Goal: Transaction & Acquisition: Purchase product/service

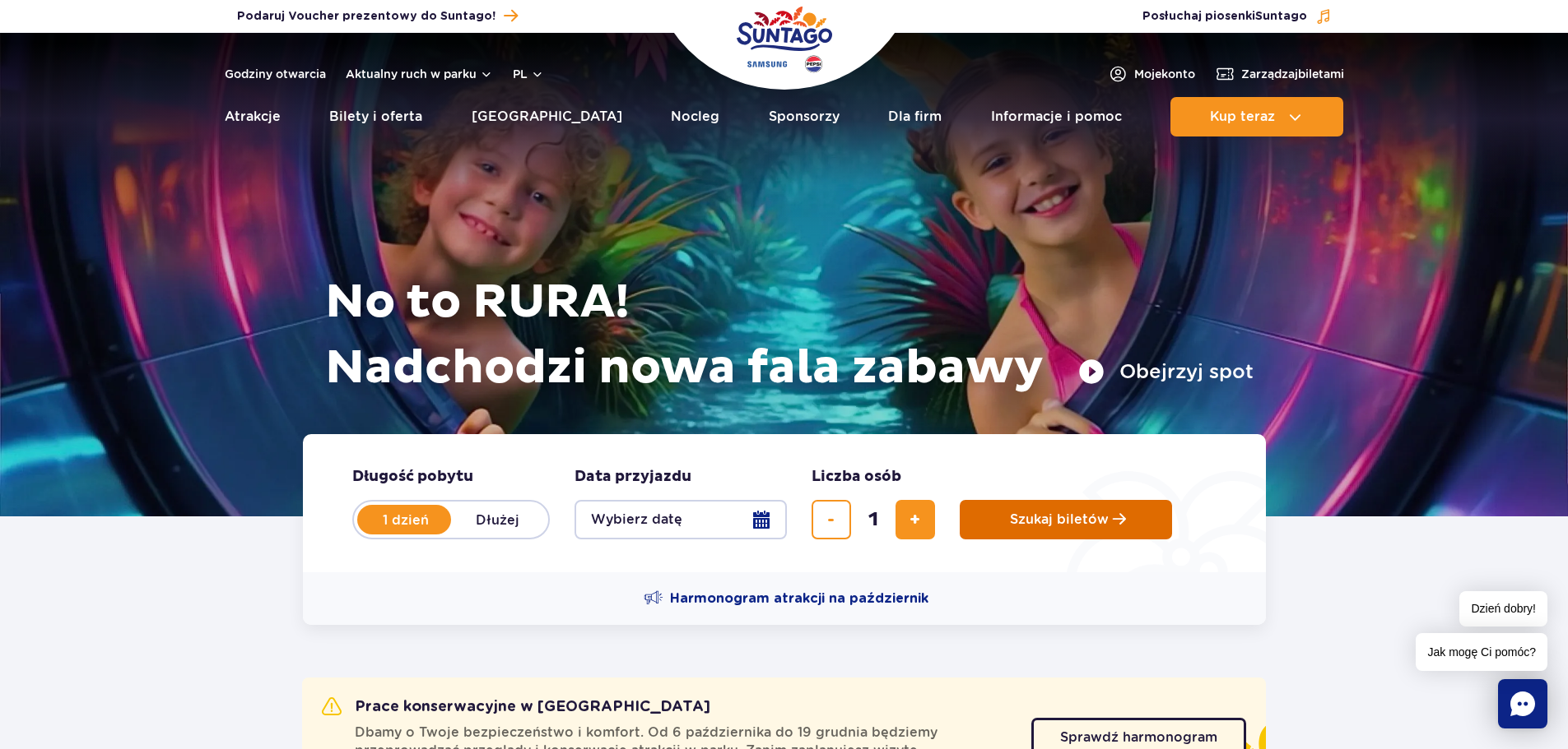
click at [1049, 519] on span "Szukaj biletów" at bounding box center [1059, 519] width 98 height 15
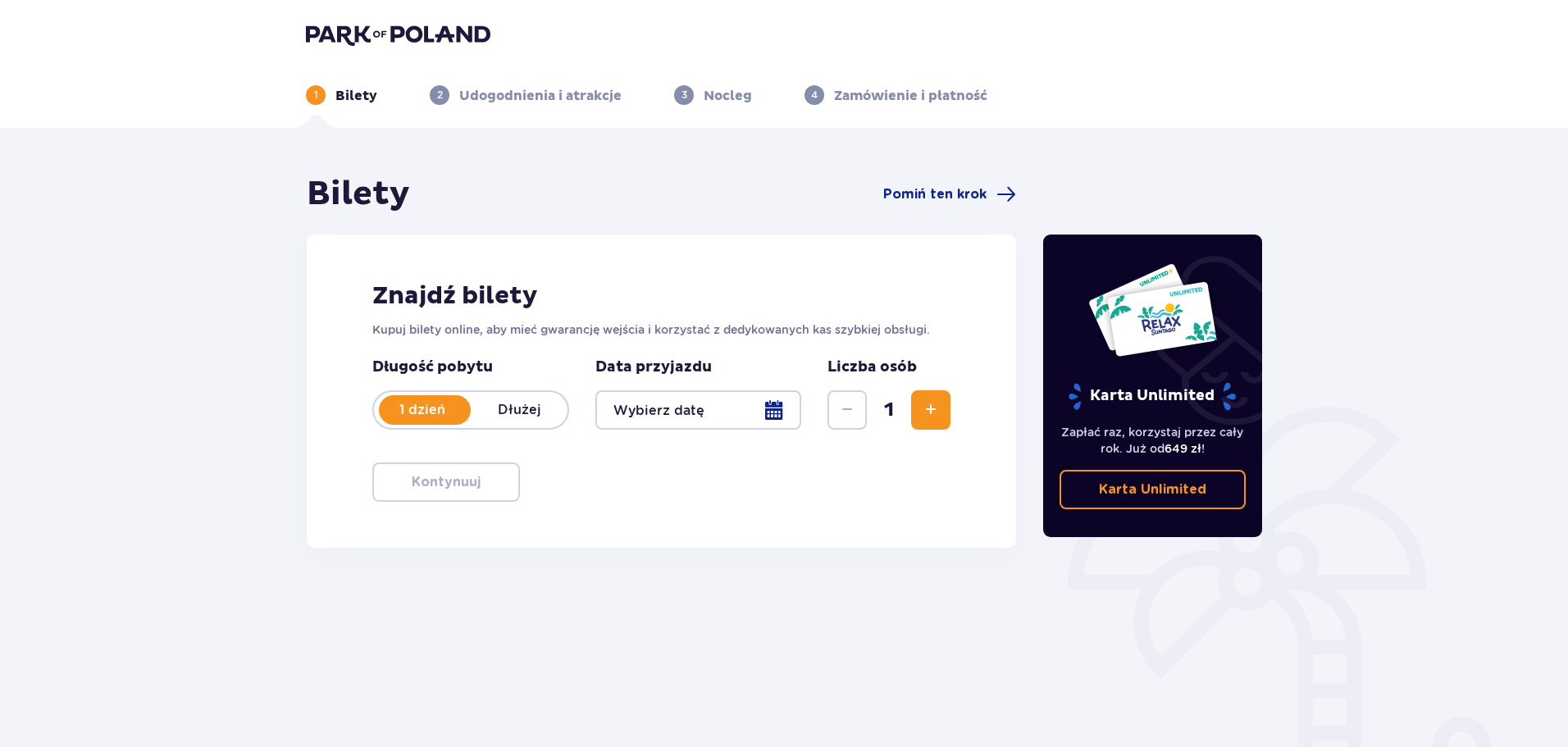
scroll to position [82, 0]
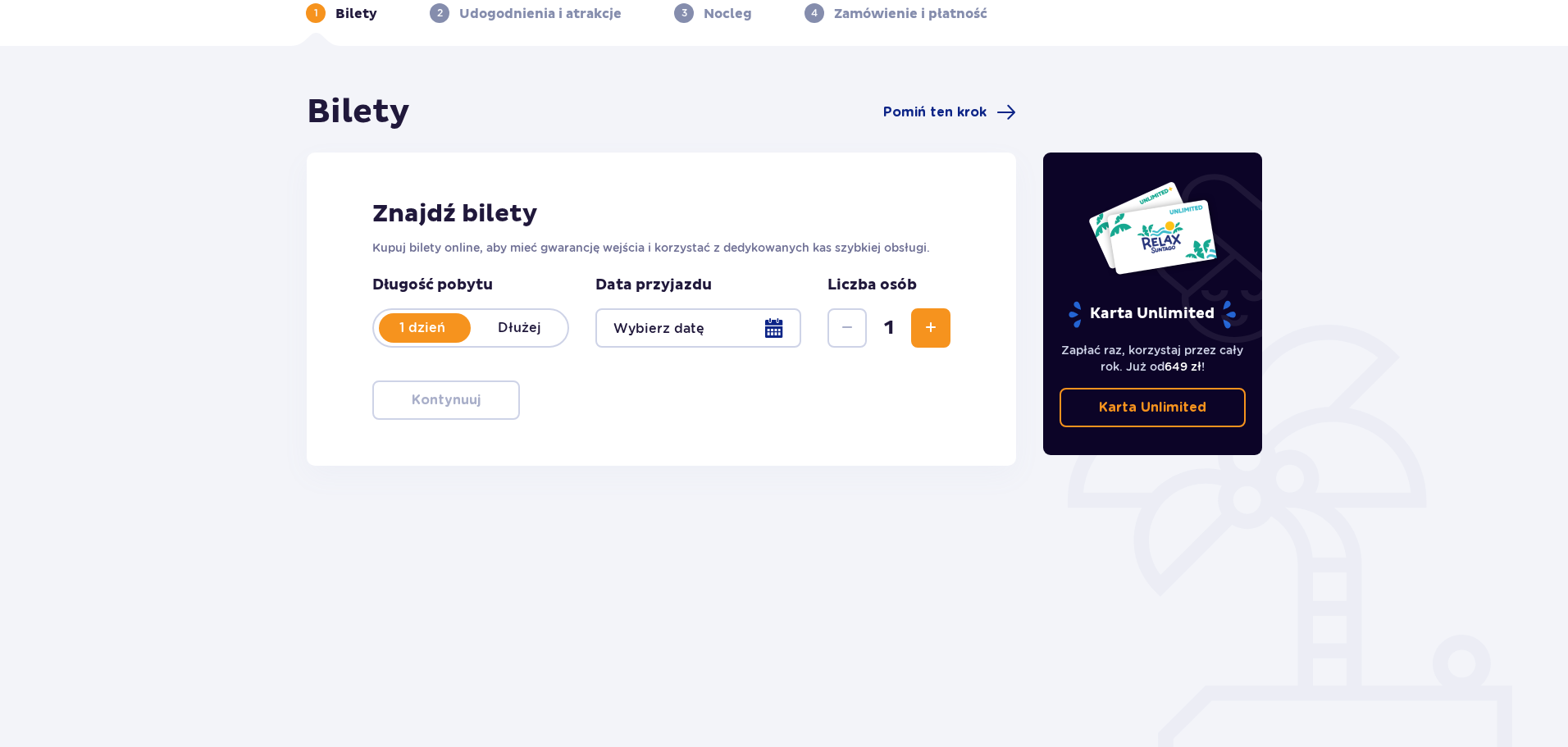
click at [790, 318] on div at bounding box center [698, 328] width 206 height 40
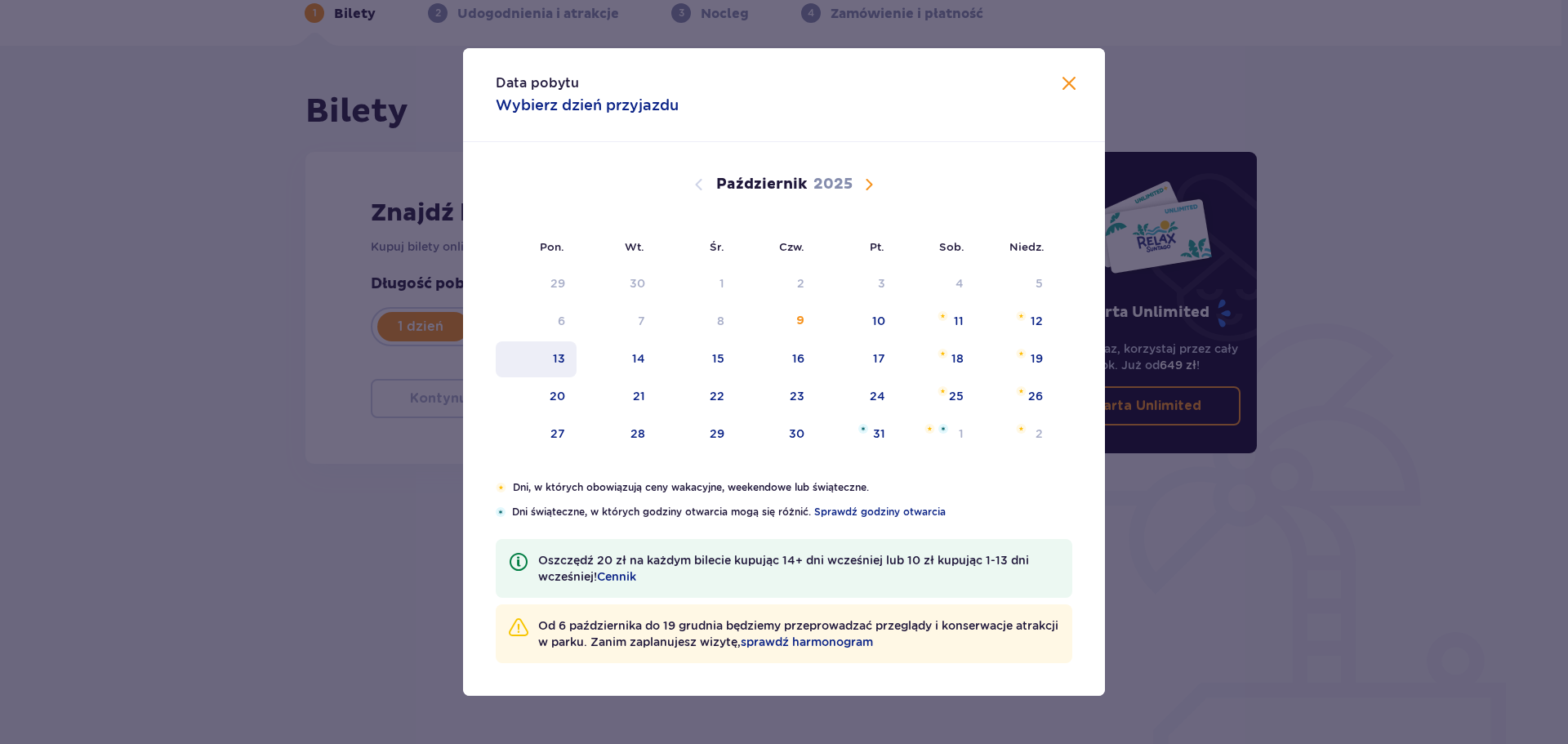
click at [568, 358] on div "13" at bounding box center [536, 359] width 81 height 36
type input "13.10.25"
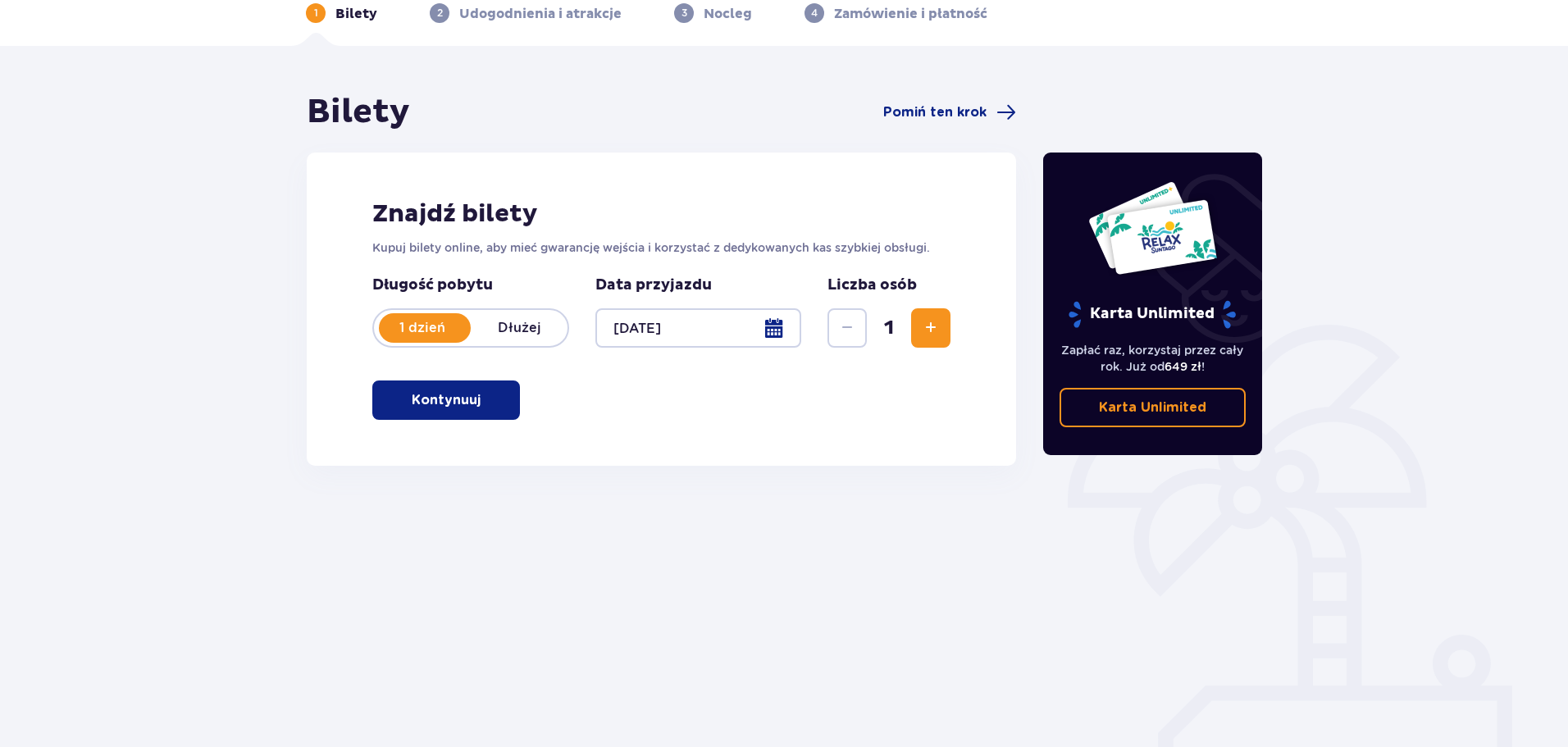
click at [483, 394] on span "button" at bounding box center [483, 400] width 20 height 20
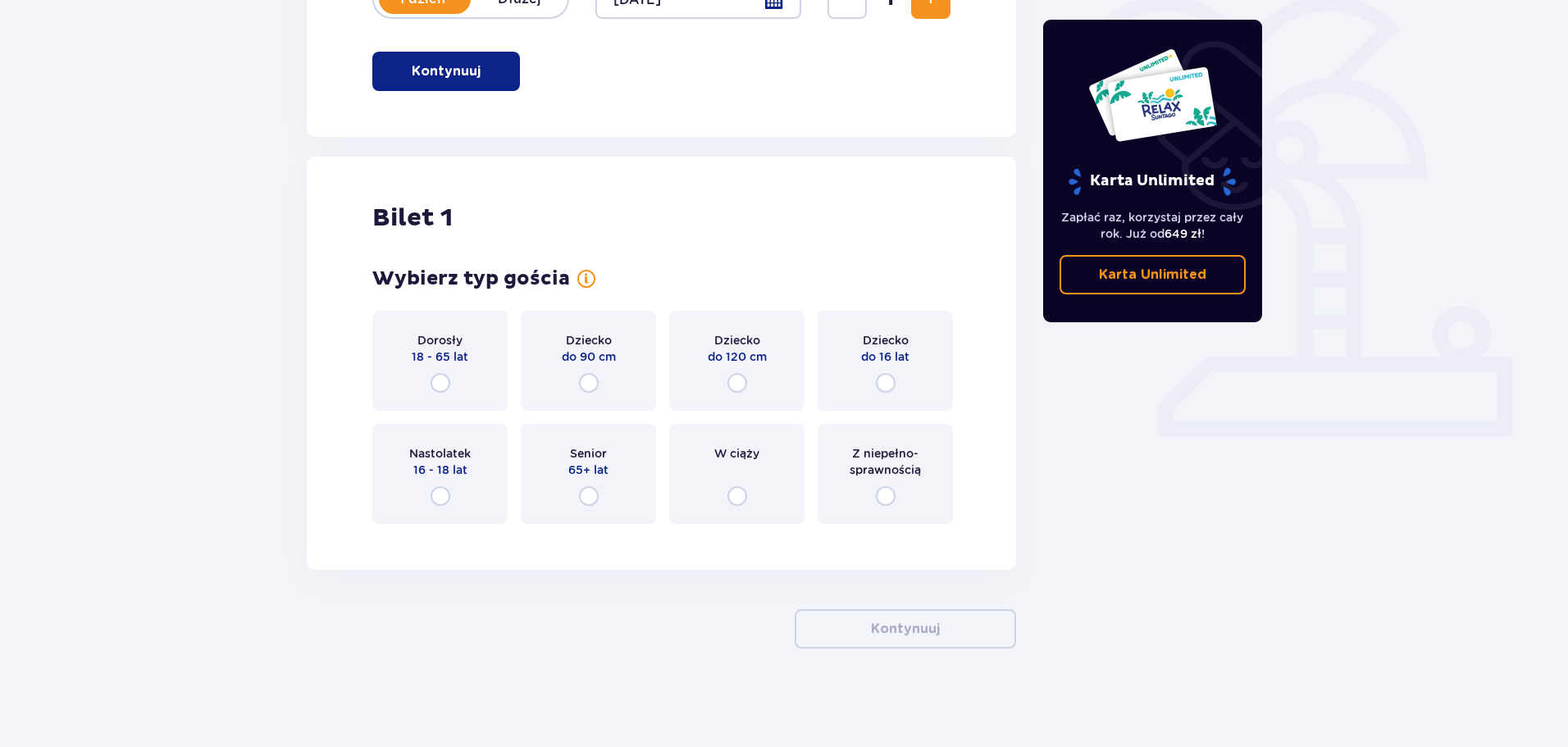
click at [440, 491] on input "radio" at bounding box center [440, 496] width 20 height 20
radio input "true"
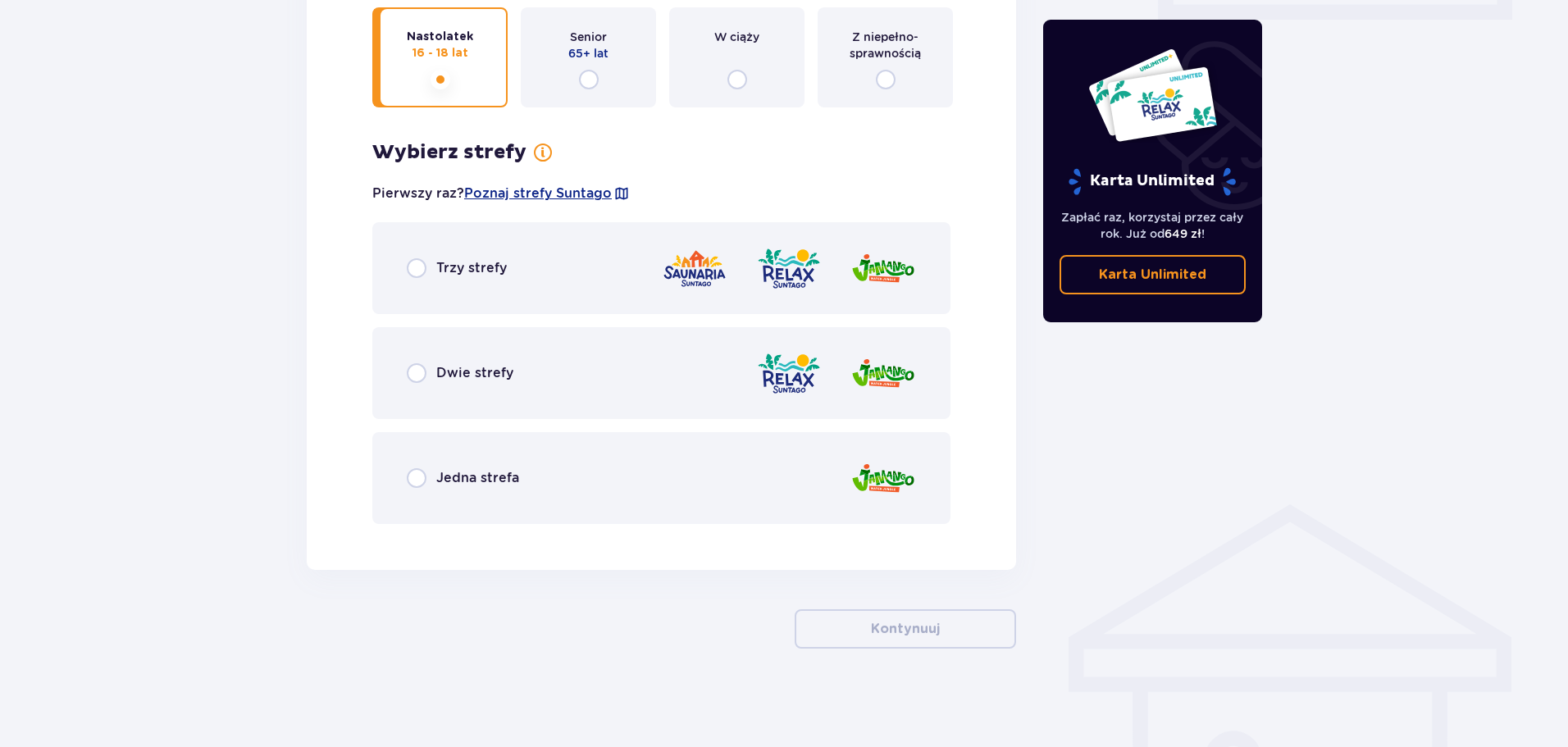
click at [420, 268] on input "radio" at bounding box center [416, 268] width 20 height 20
radio input "true"
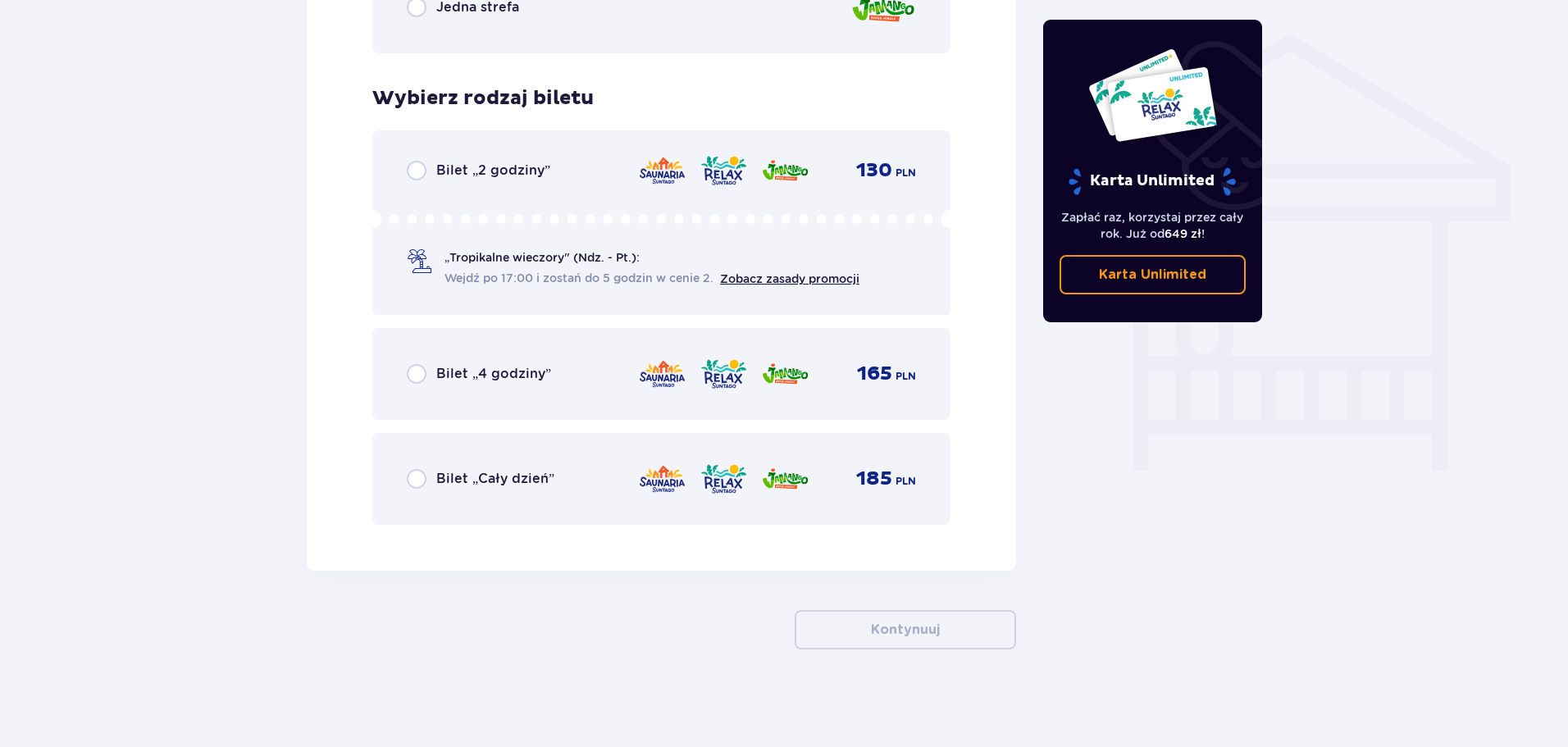
scroll to position [1300, 0]
click at [425, 476] on input "radio" at bounding box center [416, 478] width 20 height 20
radio input "true"
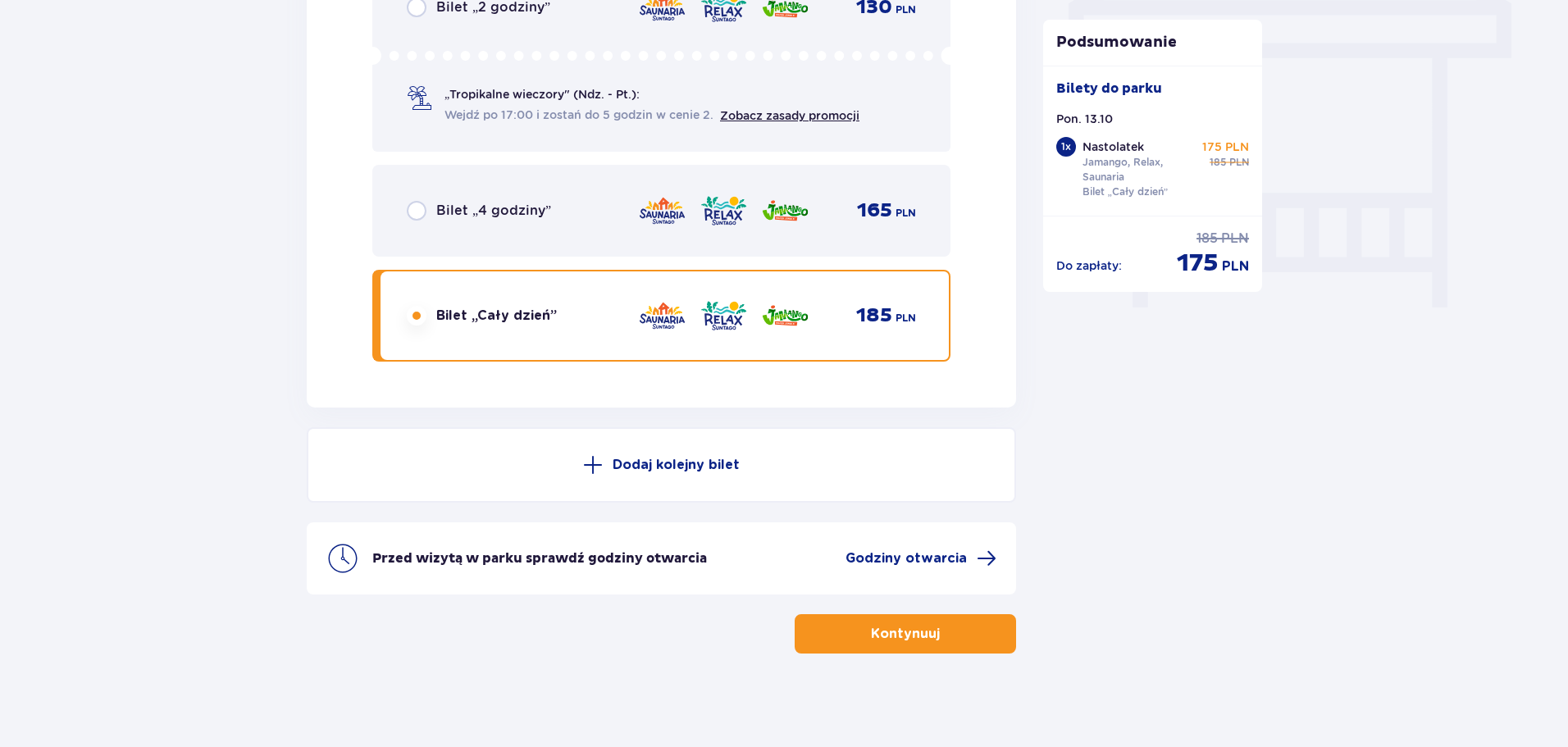
scroll to position [1466, 0]
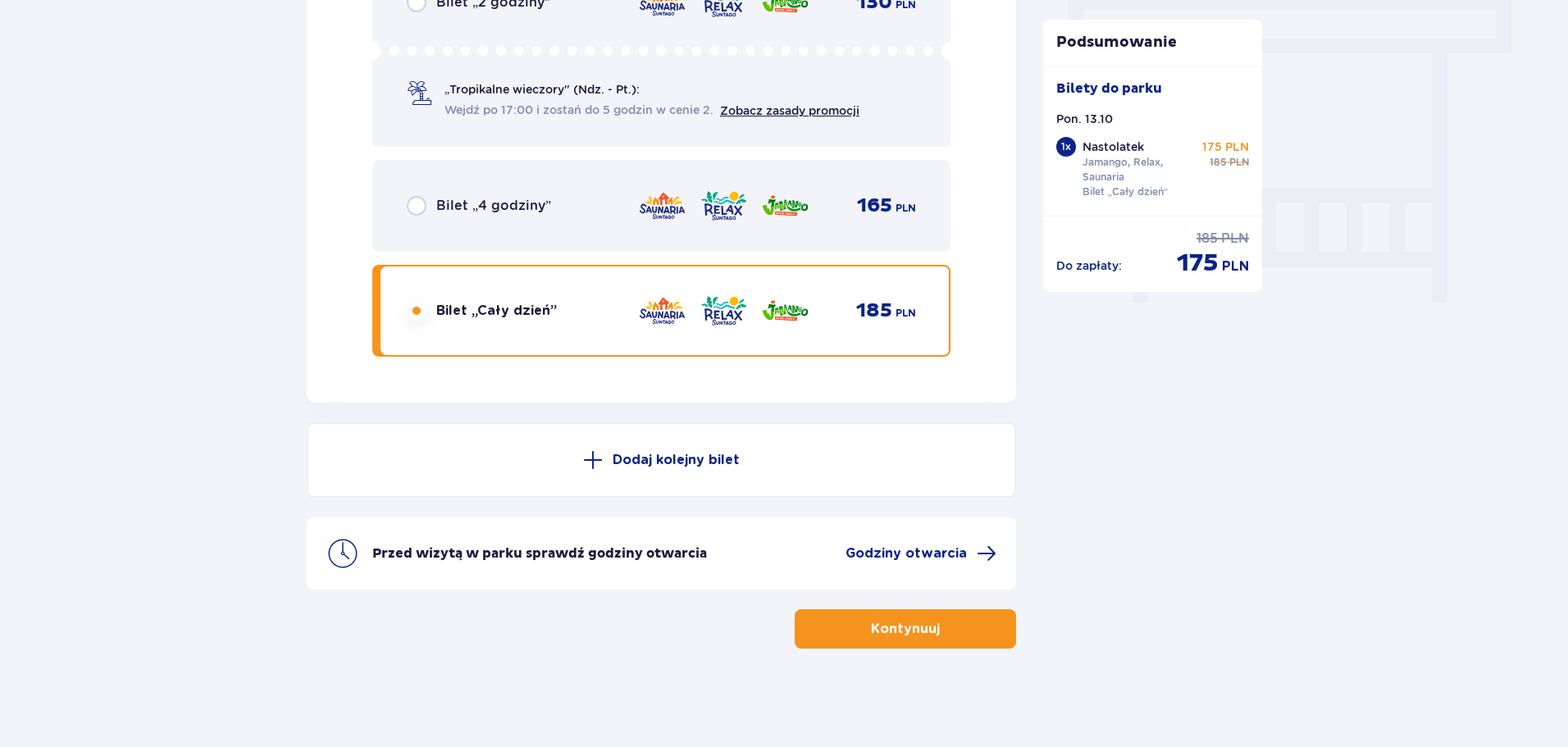
click at [875, 642] on button "Kontynuuj" at bounding box center [905, 629] width 221 height 40
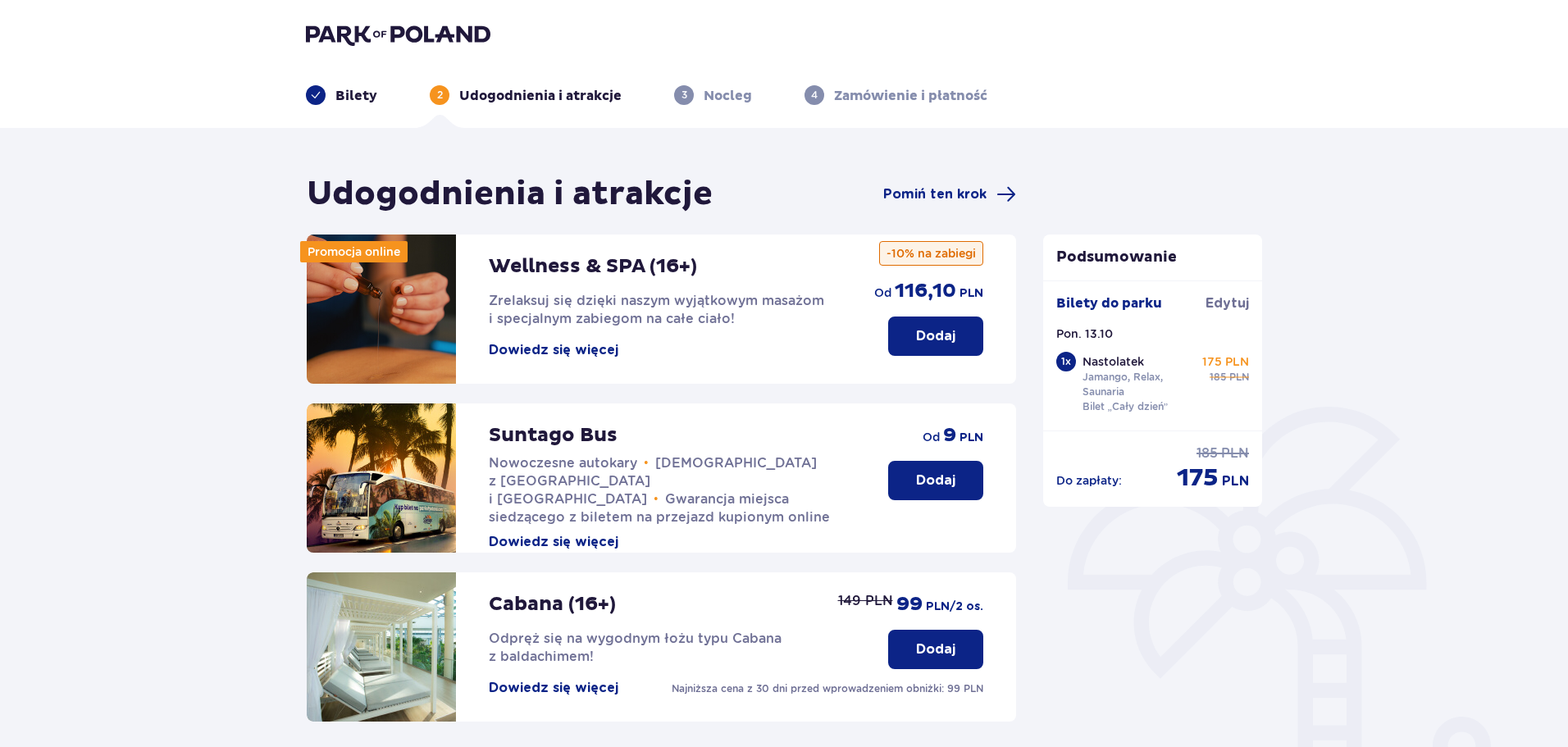
click at [945, 478] on p "Dodaj" at bounding box center [936, 480] width 40 height 18
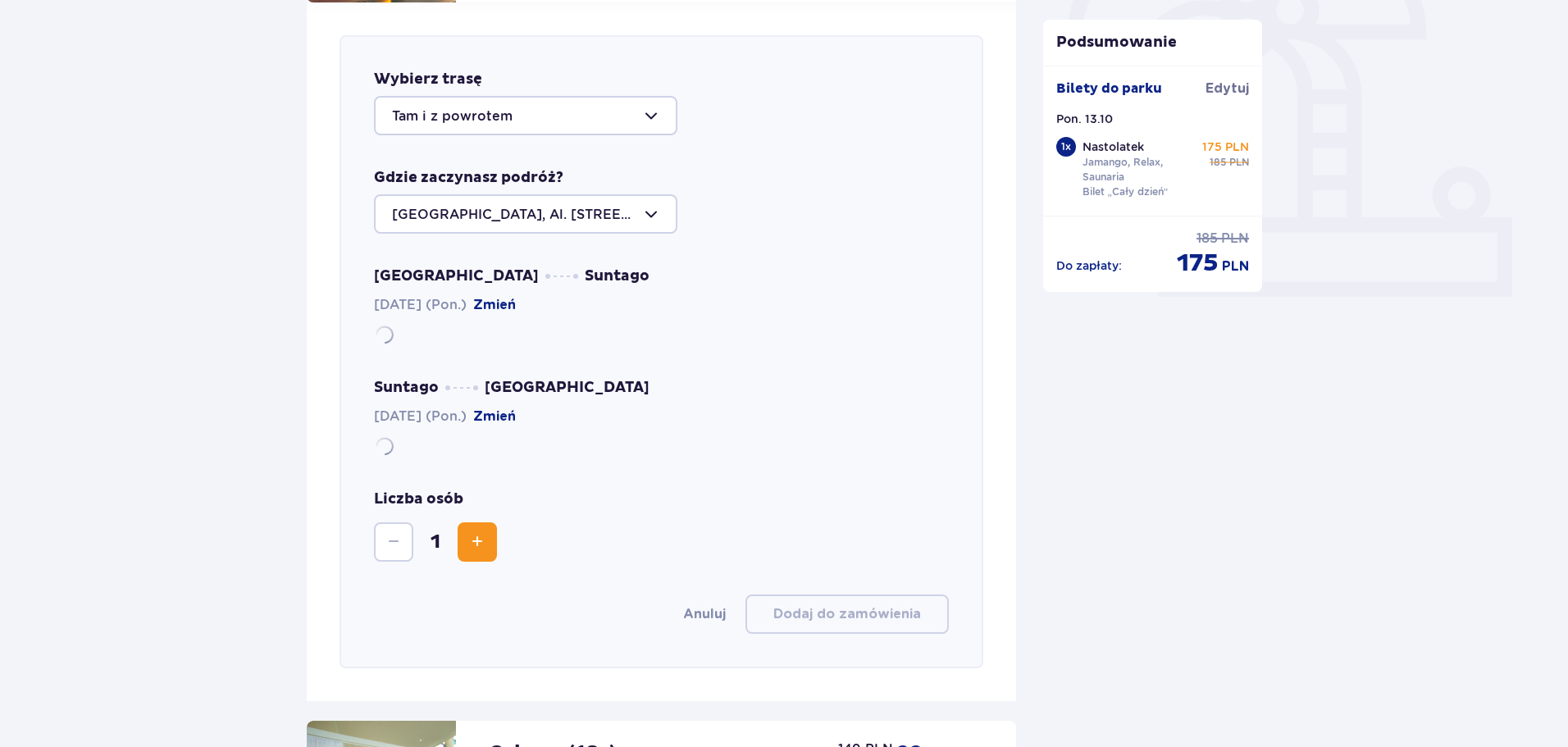
scroll to position [566, 0]
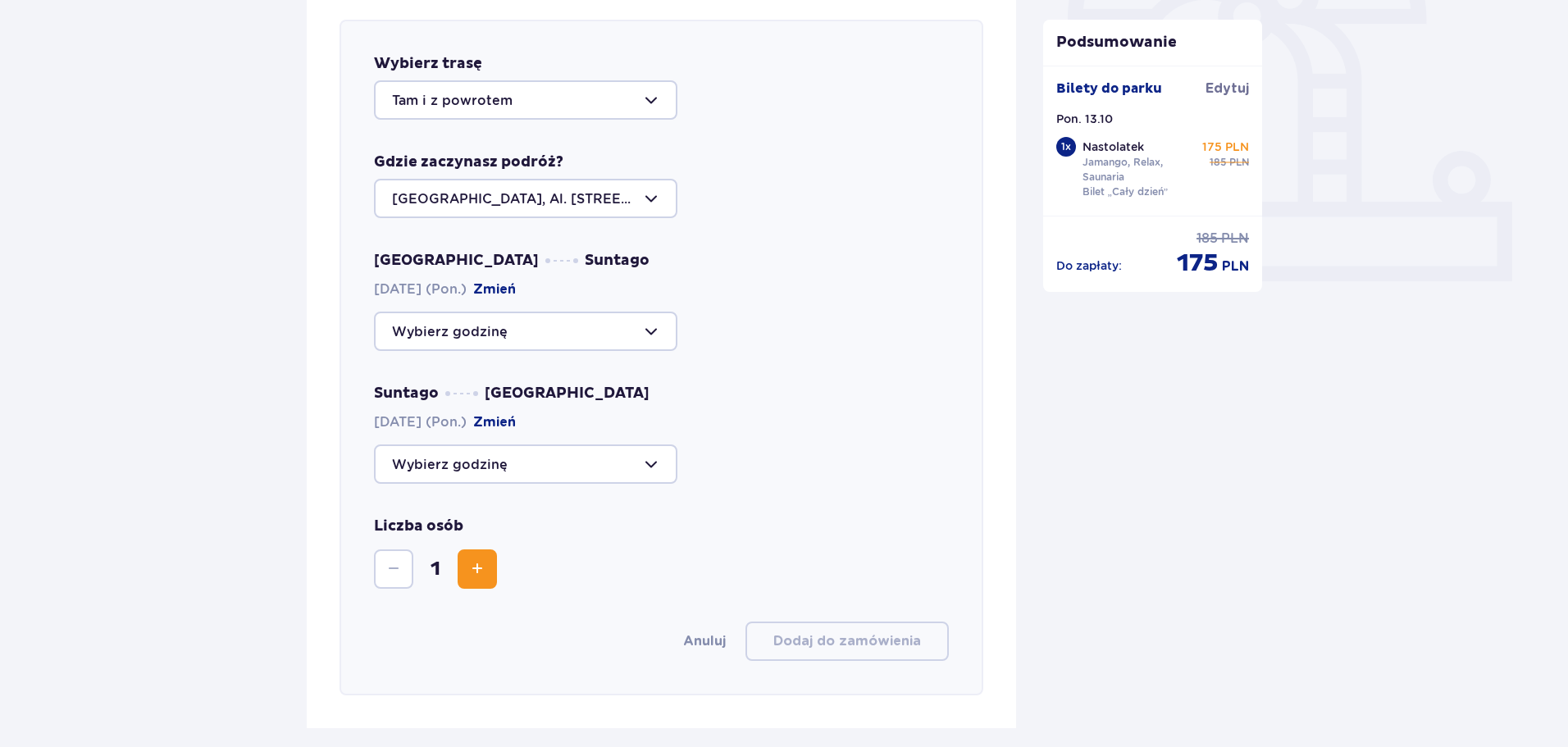
click at [539, 345] on div at bounding box center [526, 331] width 304 height 40
click at [566, 196] on div at bounding box center [526, 199] width 304 height 40
click at [478, 99] on div at bounding box center [526, 100] width 304 height 40
click at [438, 211] on p "Z parku" at bounding box center [417, 219] width 51 height 18
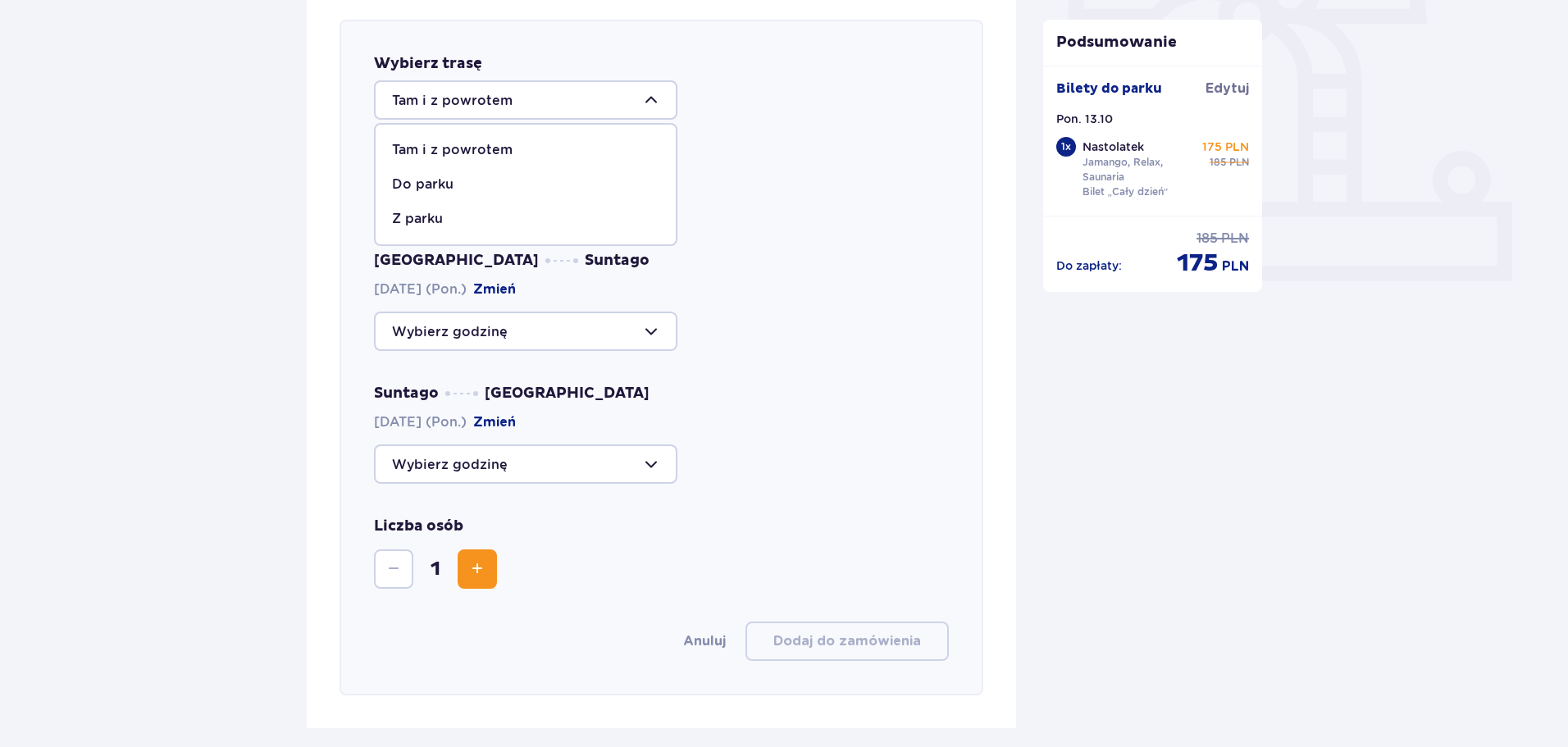
type input "Z parku"
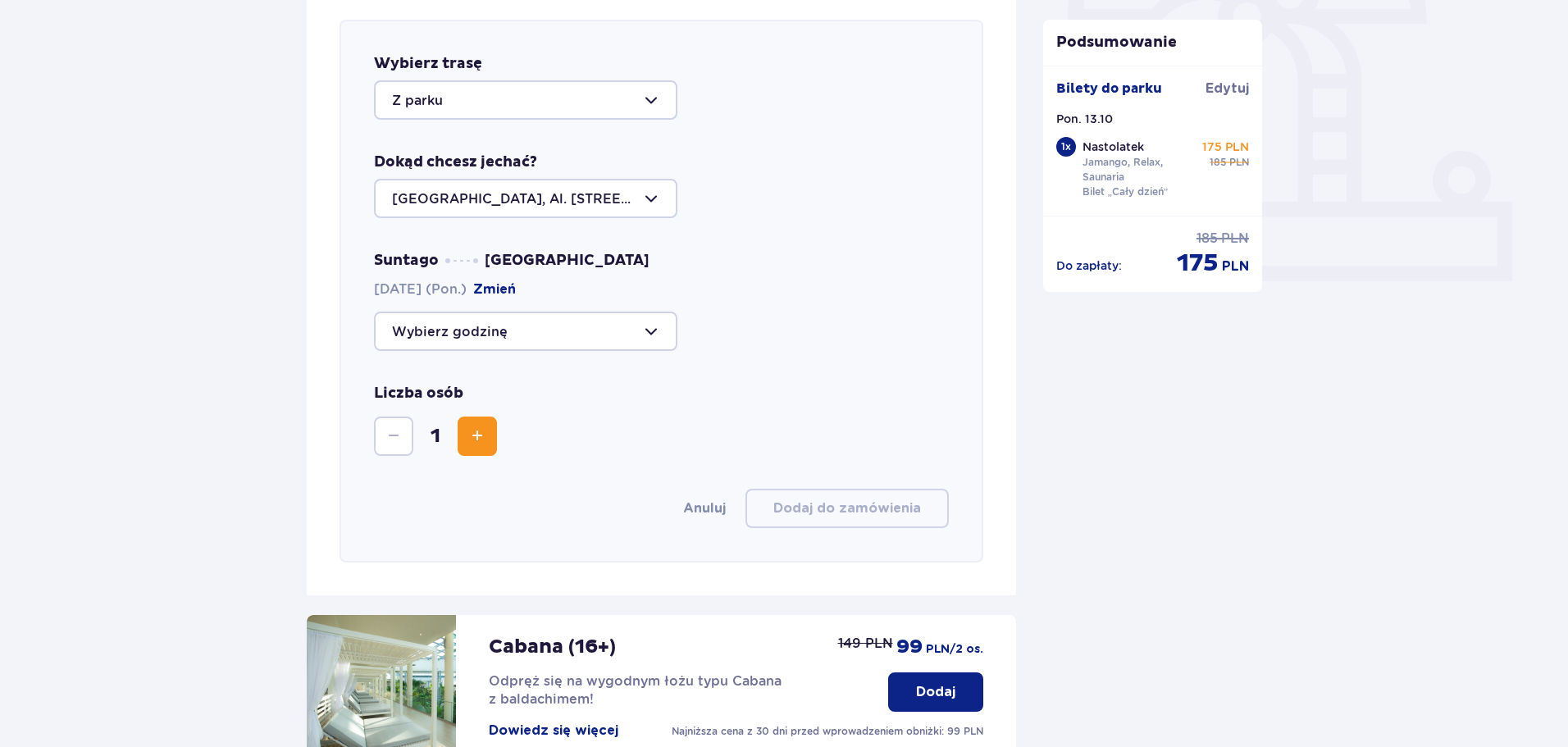
click at [538, 345] on div at bounding box center [526, 331] width 304 height 40
click at [411, 493] on p "21:15" at bounding box center [414, 491] width 43 height 18
type input "21:15"
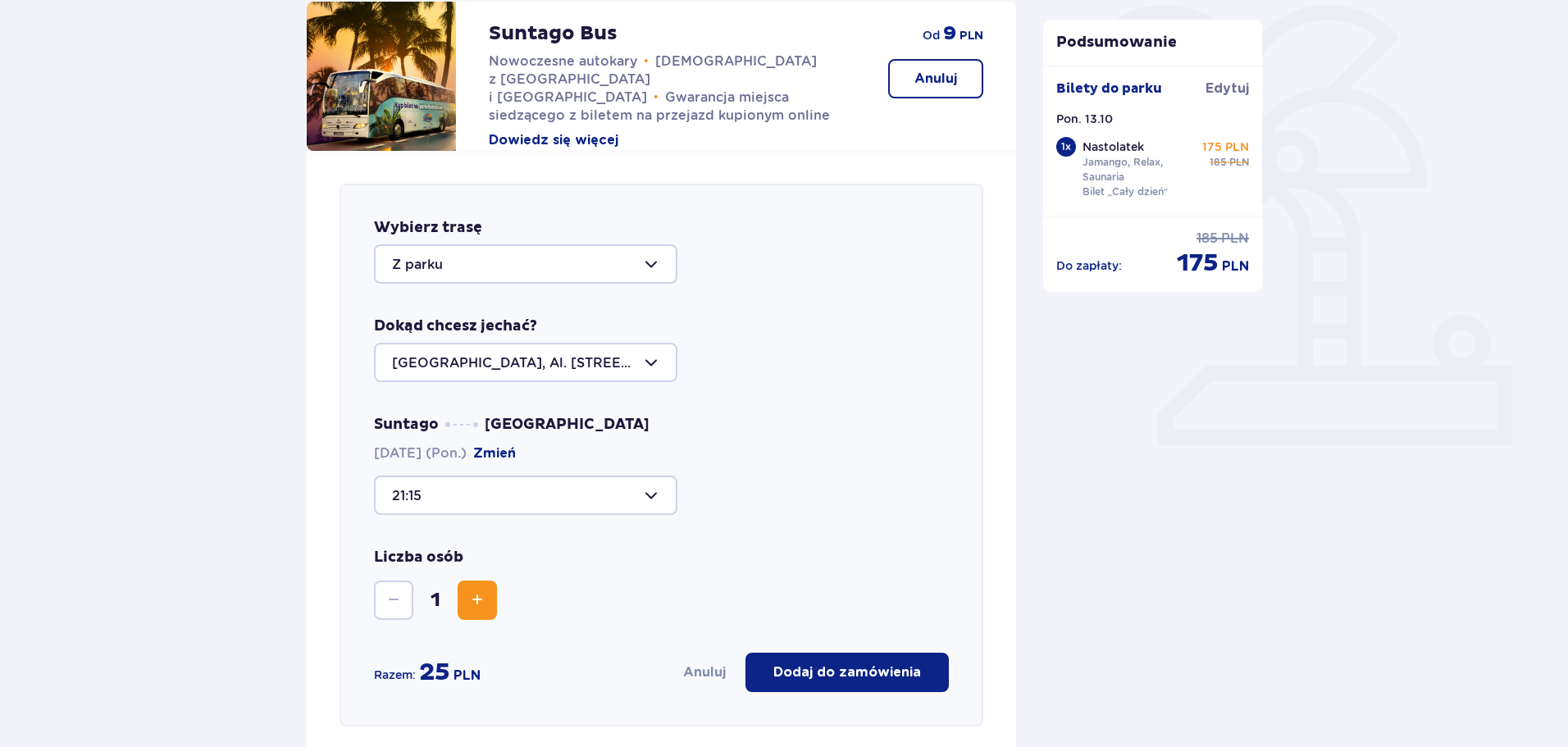
scroll to position [320, 0]
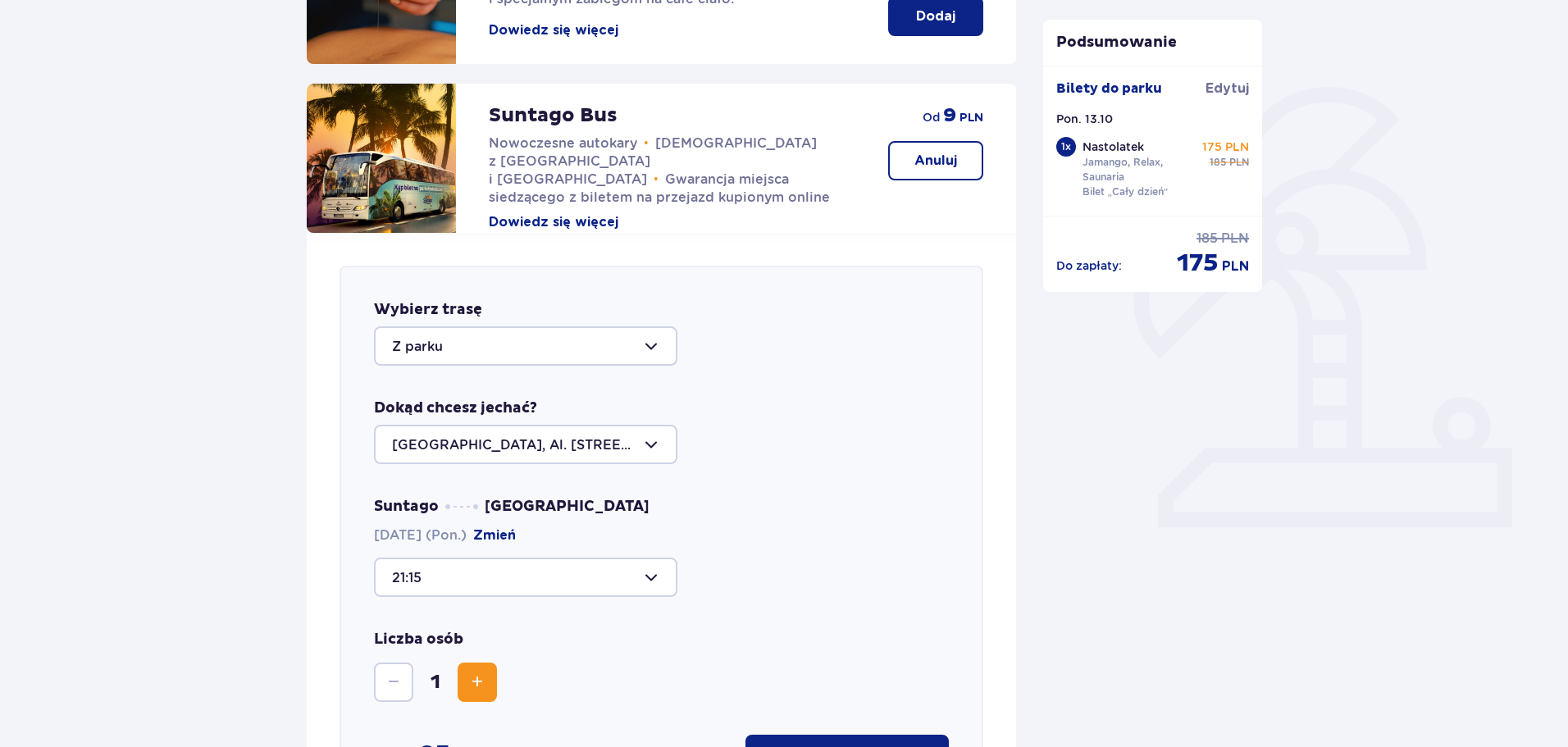
click at [511, 574] on div at bounding box center [526, 577] width 304 height 40
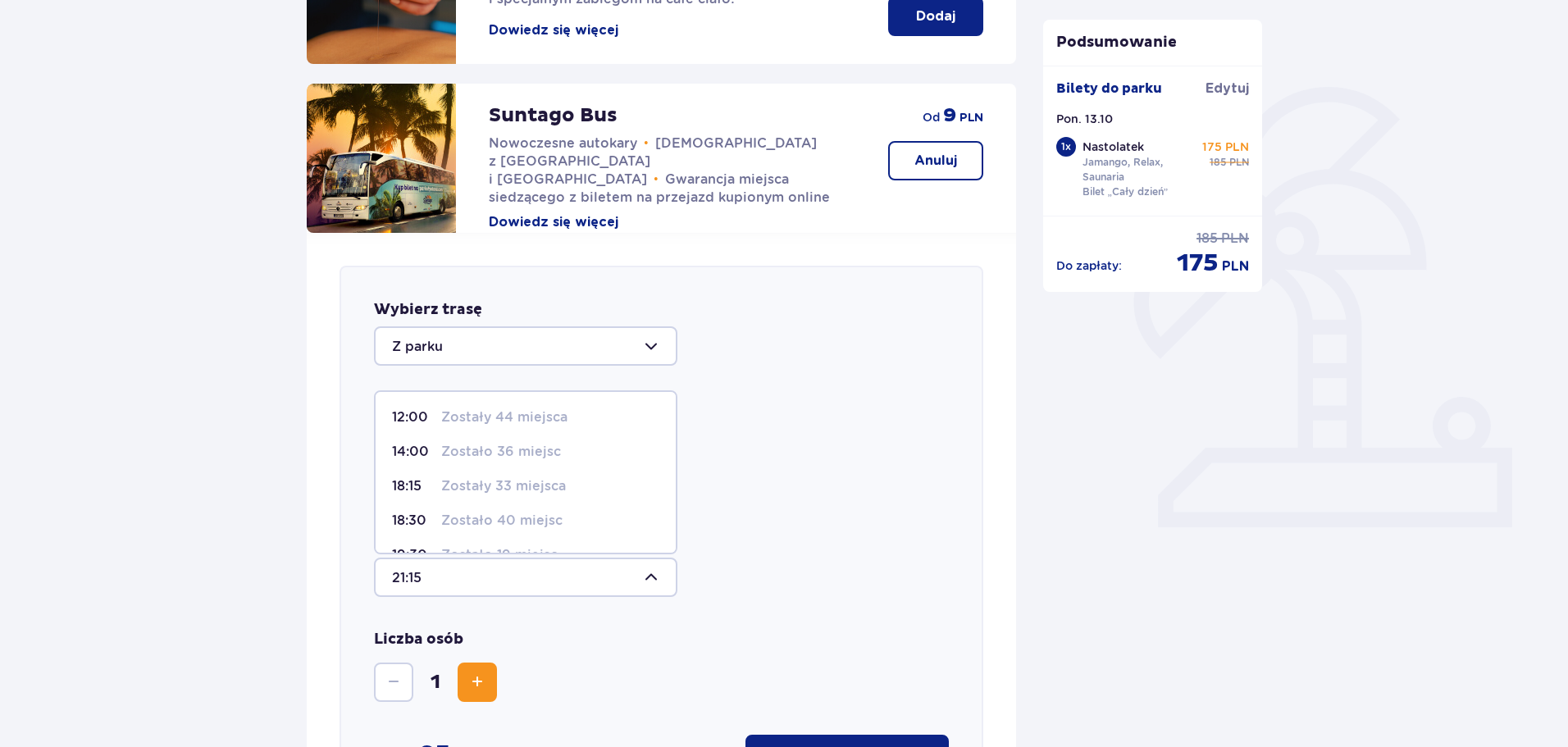
scroll to position [96, 0]
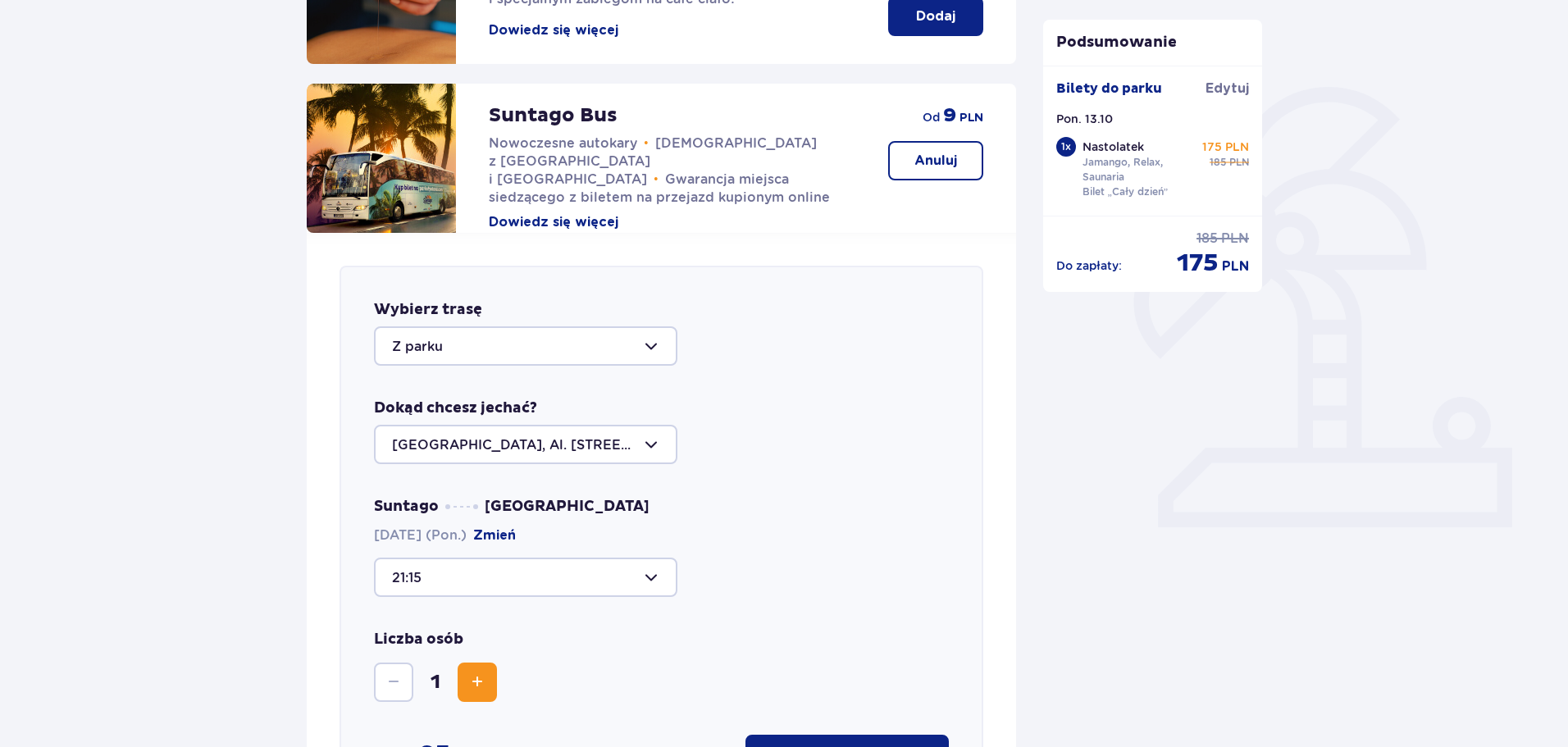
click at [895, 546] on div "Suntago Warszawa 13.10.2025 (Pon.) Zmień 21:15" at bounding box center [661, 547] width 575 height 100
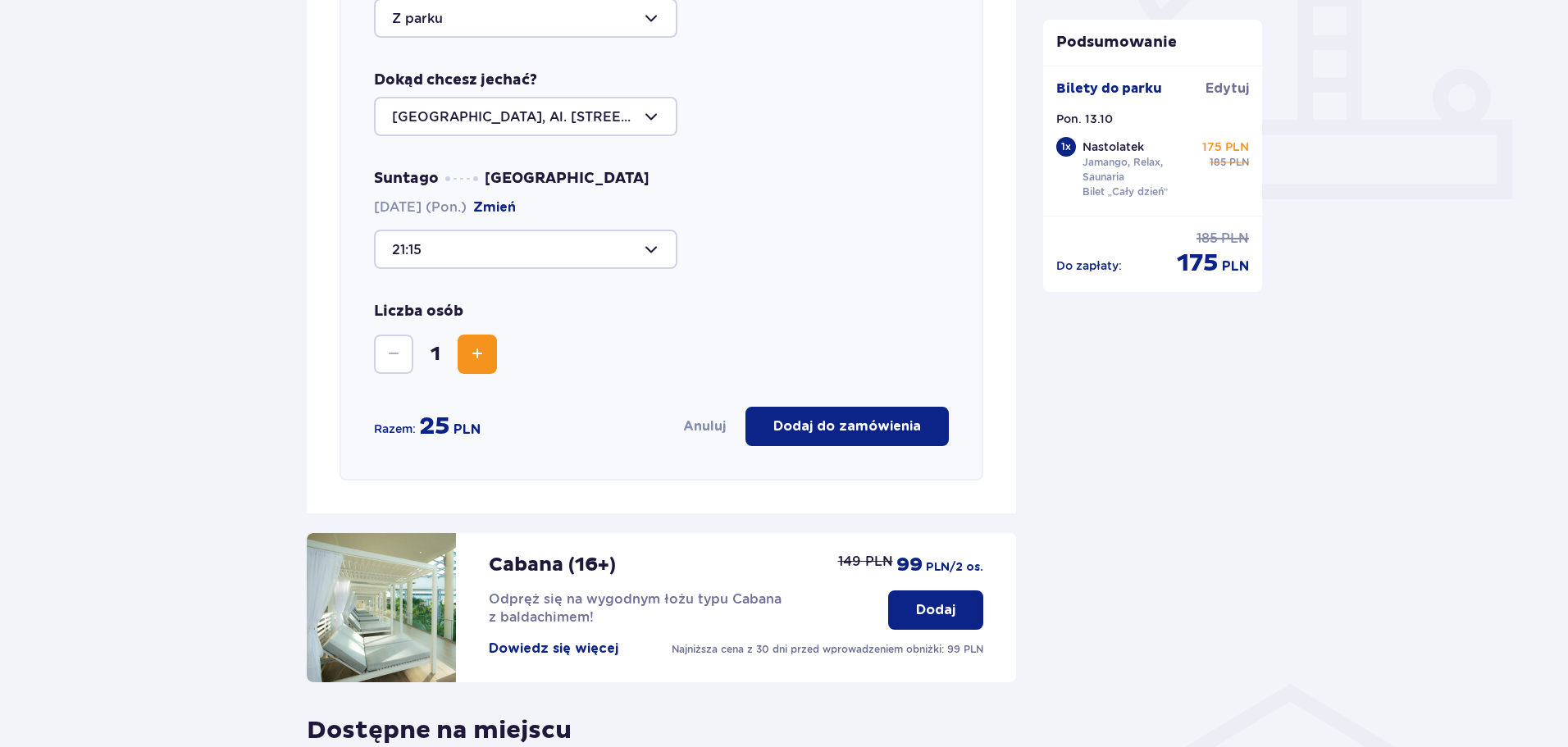
scroll to position [566, 0]
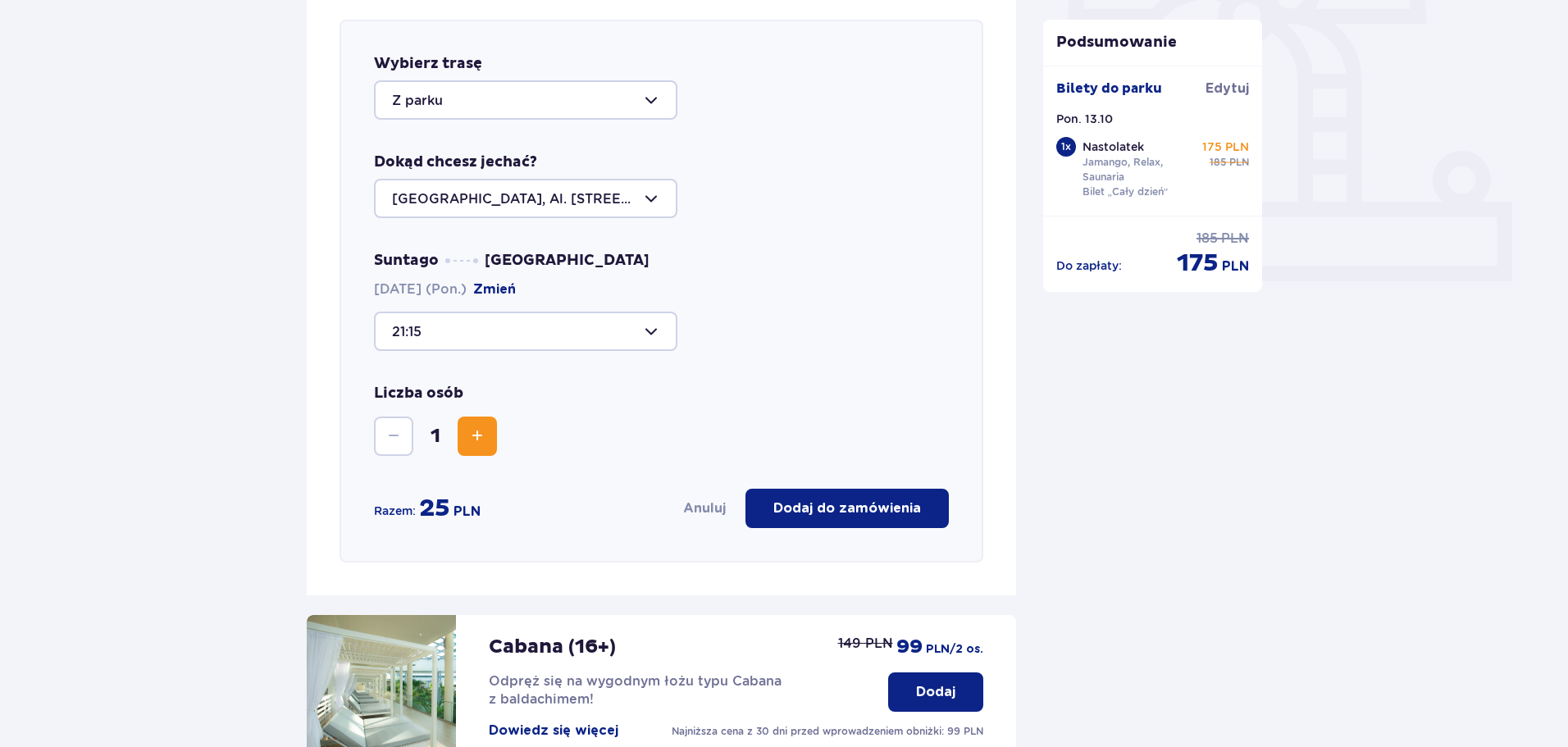
click at [607, 203] on div at bounding box center [526, 199] width 304 height 40
click at [567, 292] on p "Żyrardów, Al. Partyzantów 3/1" at bounding box center [493, 300] width 201 height 18
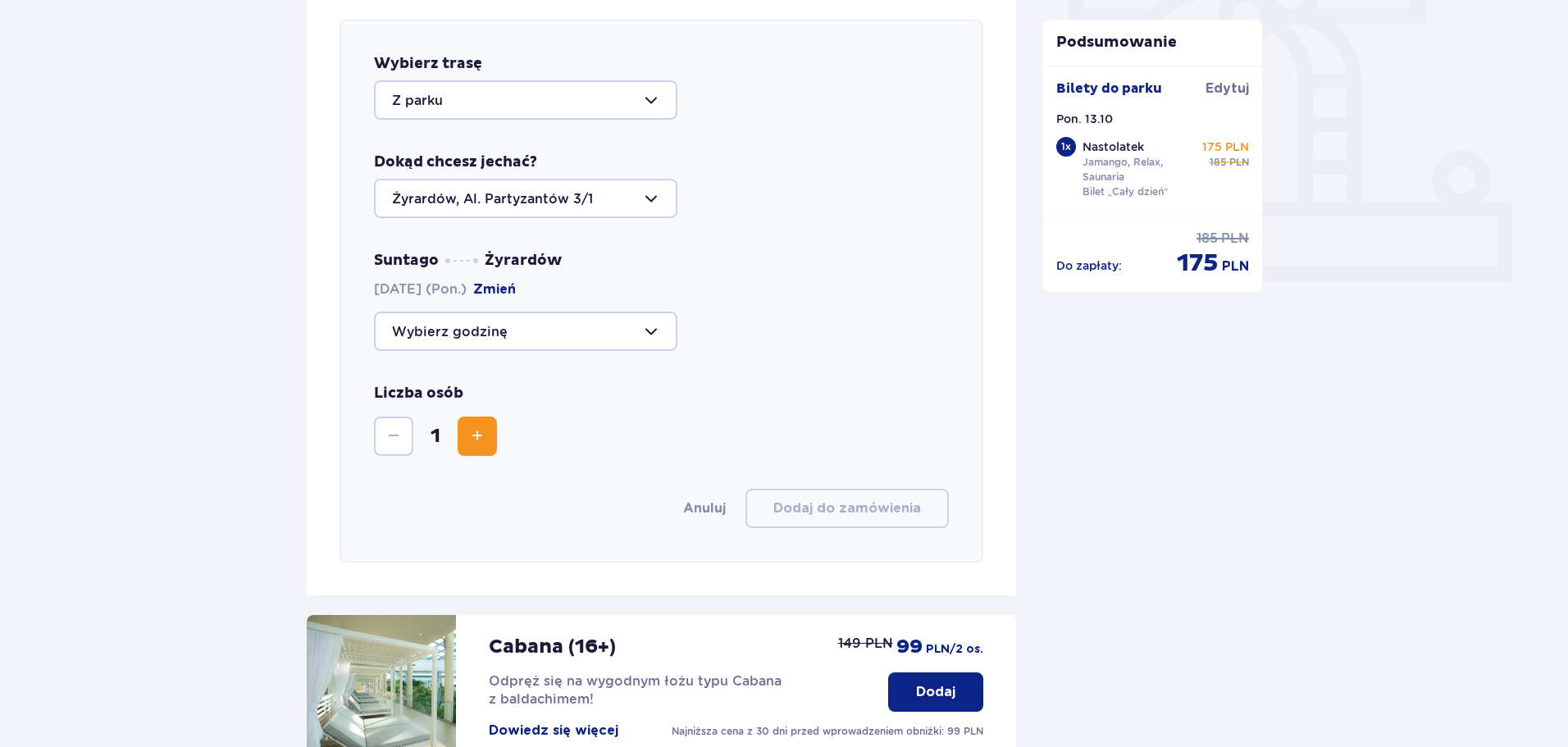
click at [634, 343] on div at bounding box center [526, 331] width 304 height 40
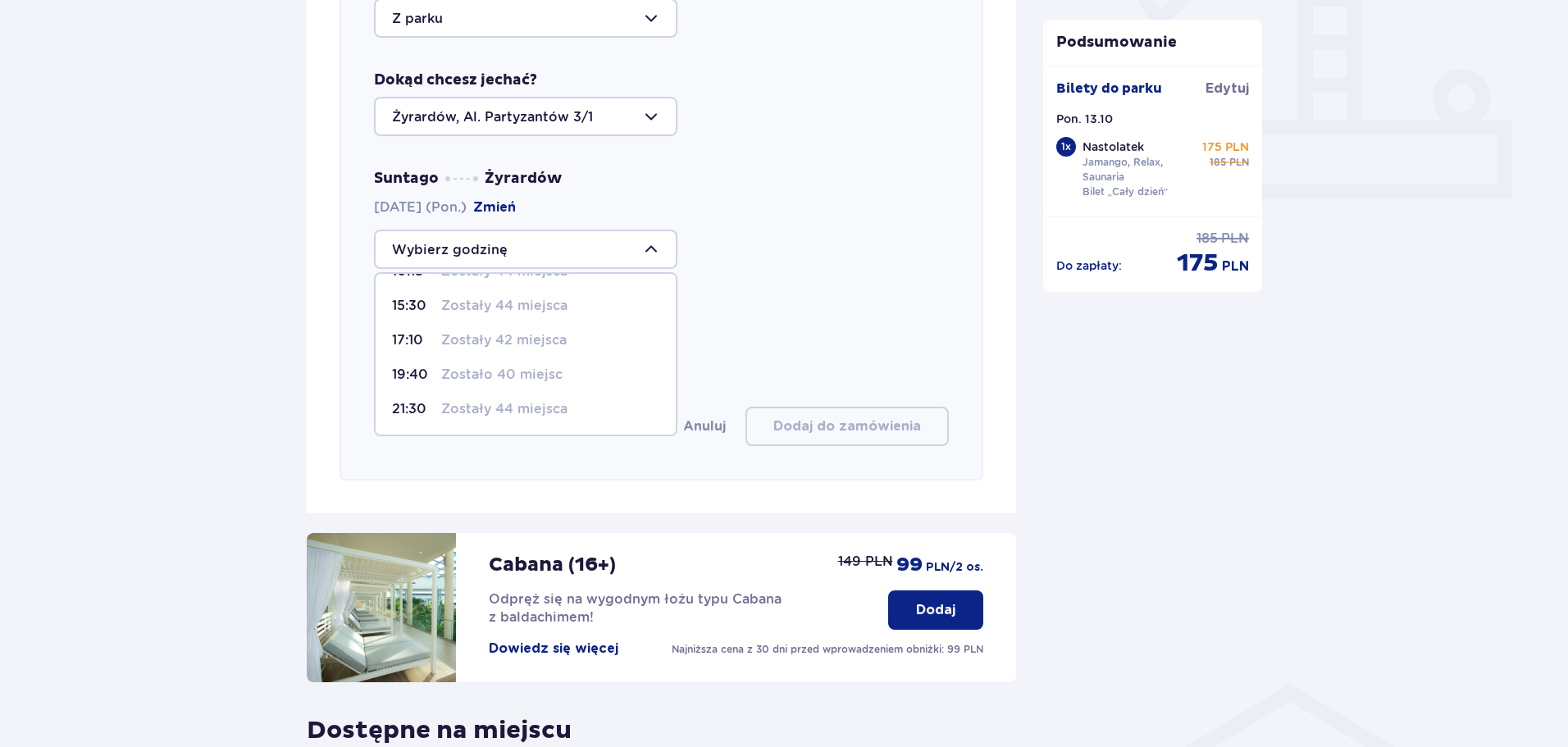
scroll to position [484, 0]
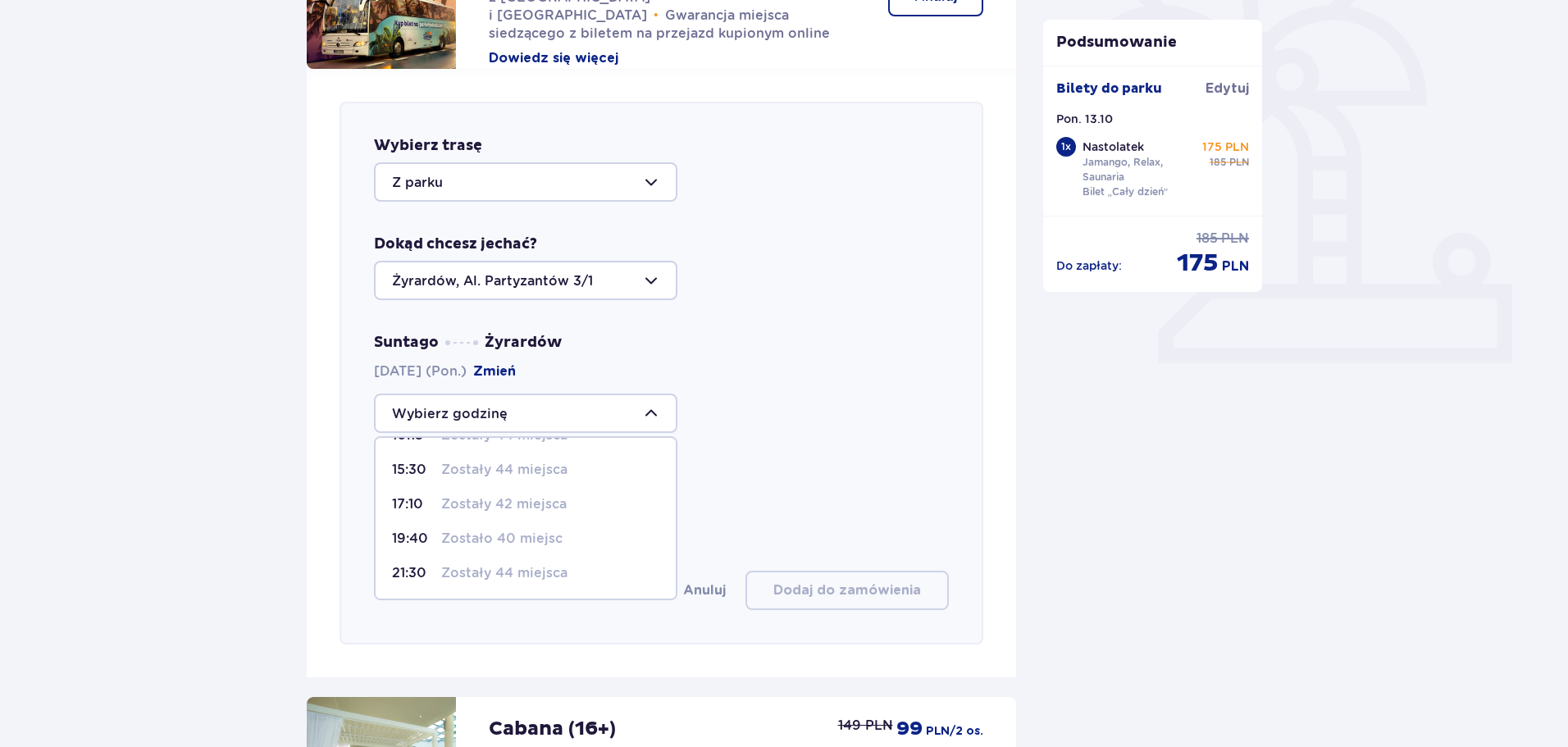
click at [593, 403] on div at bounding box center [526, 414] width 304 height 40
click at [527, 256] on div "Dokąd chcesz jechać? Żyrardów, Al. Partyzantów 3/1" at bounding box center [661, 268] width 575 height 65
click at [520, 275] on div at bounding box center [526, 281] width 304 height 40
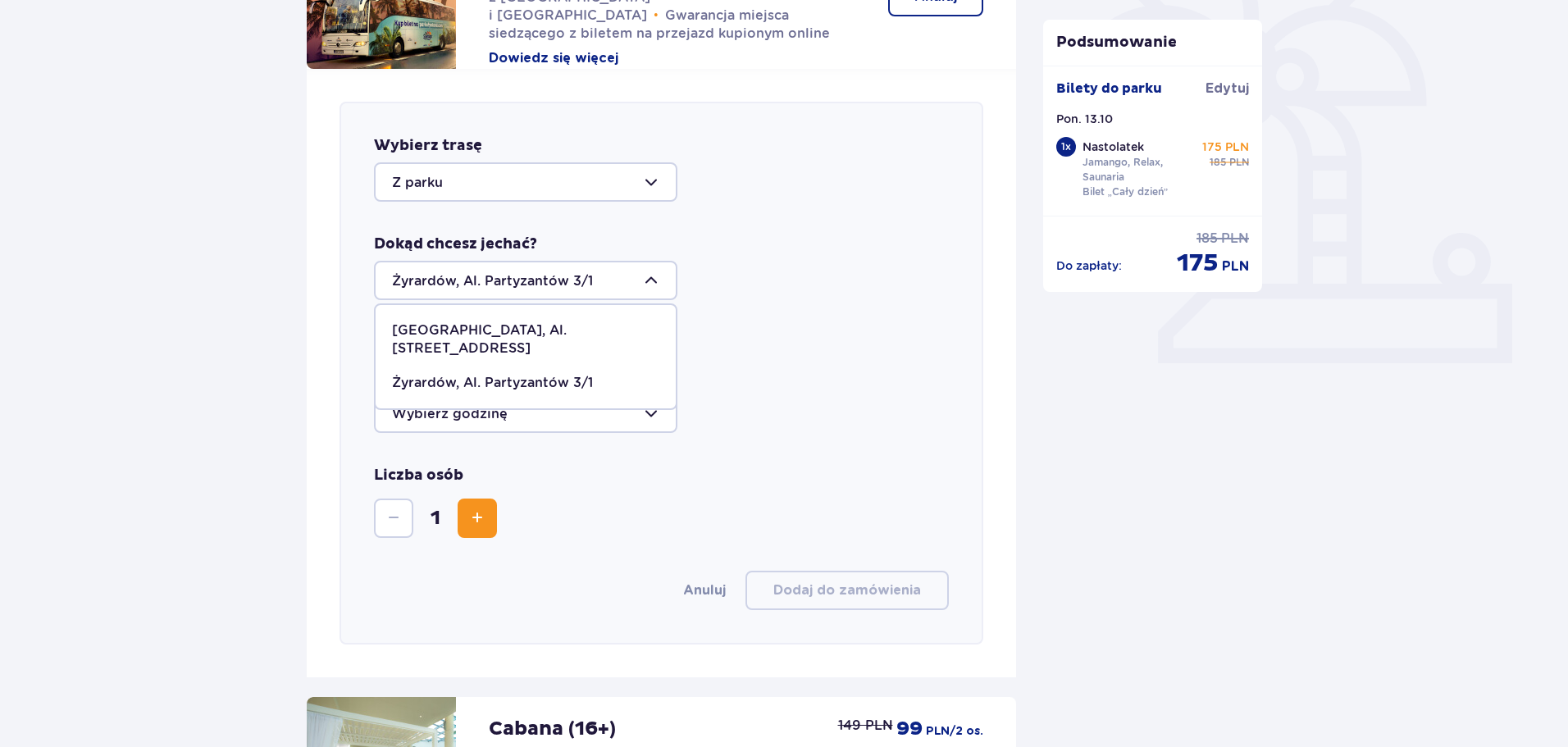
click at [543, 326] on p "[GEOGRAPHIC_DATA], Al. [STREET_ADDRESS]" at bounding box center [526, 340] width 267 height 36
type input "[GEOGRAPHIC_DATA], Al. [STREET_ADDRESS]"
click at [537, 408] on div at bounding box center [526, 414] width 304 height 40
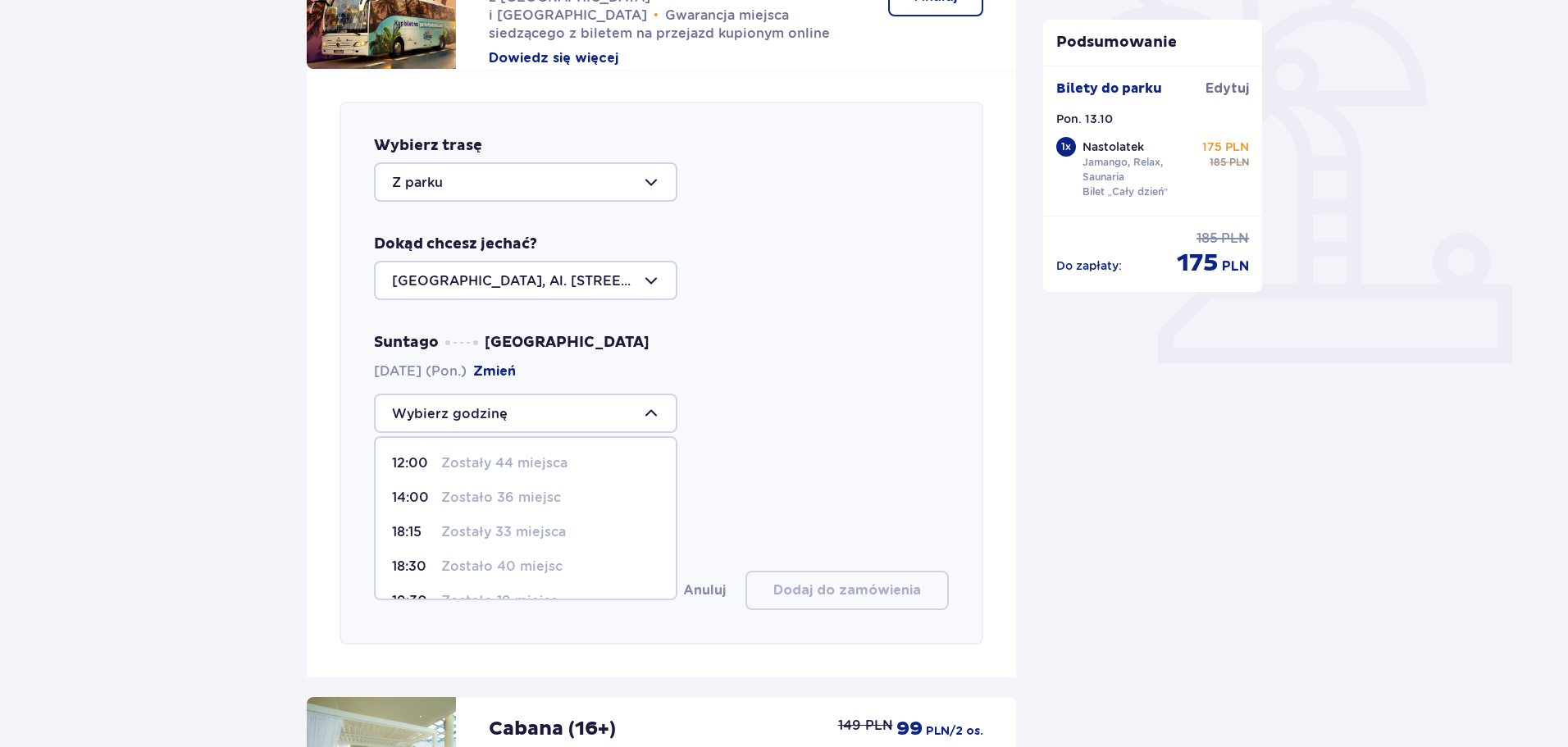
scroll to position [96, 0]
click at [448, 562] on span "21:15 Zostało 21 miejsc" at bounding box center [526, 573] width 300 height 34
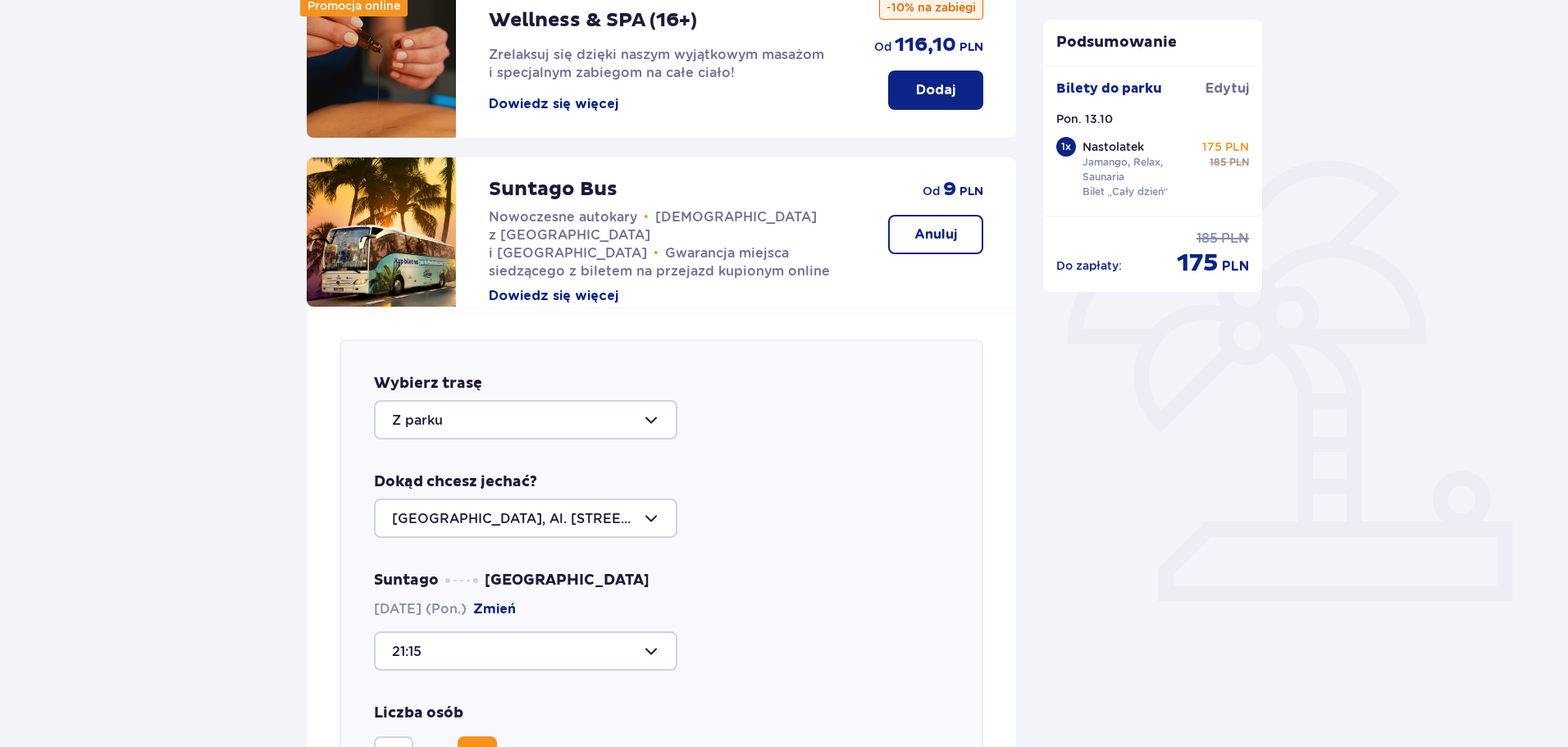
scroll to position [411, 0]
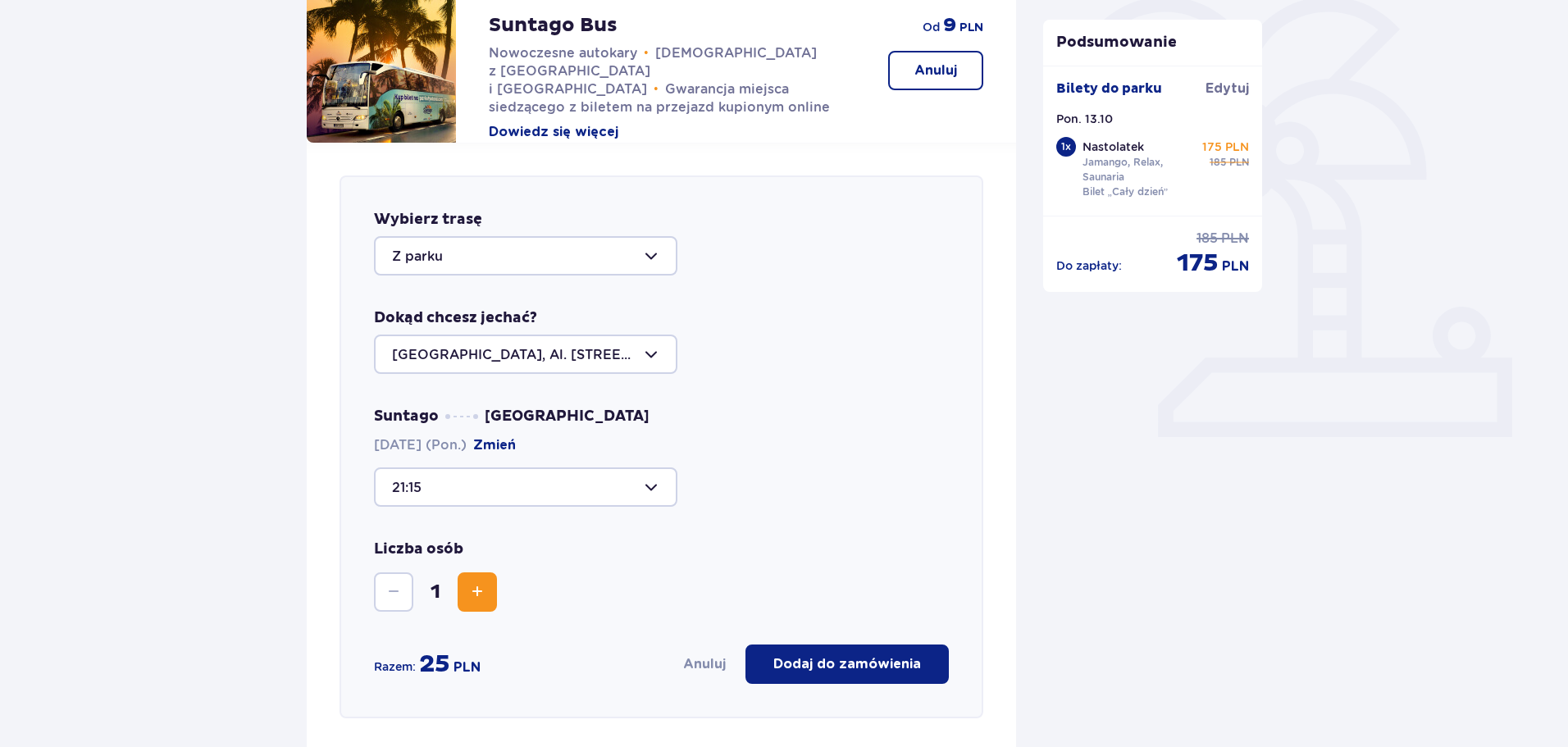
click at [490, 501] on div at bounding box center [526, 487] width 304 height 40
click at [823, 511] on div "Wybierz trasę Z parku Dokąd chcesz jechać? Warszawa, Al. Jerozolimskie 56 Sunta…" at bounding box center [661, 447] width 643 height 543
click at [584, 494] on div at bounding box center [526, 487] width 304 height 40
click at [499, 645] on p "Zostało 21 miejsc" at bounding box center [499, 647] width 115 height 18
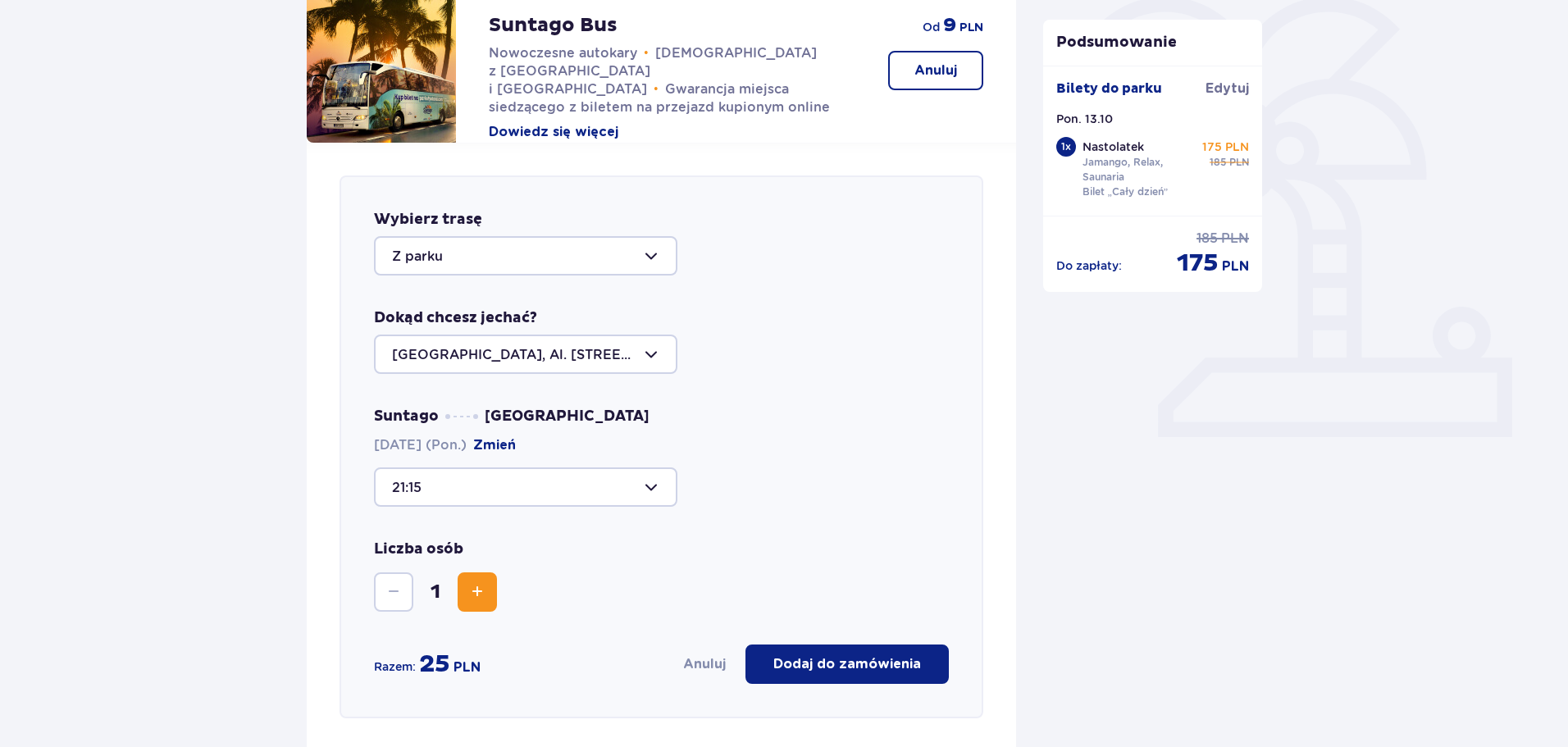
click at [581, 492] on div at bounding box center [526, 487] width 304 height 40
click at [979, 493] on div "Wybierz trasę Z parku Dokąd chcesz jechać? Warszawa, Al. Jerozolimskie 56 Sunta…" at bounding box center [661, 447] width 643 height 543
click at [503, 494] on div at bounding box center [526, 487] width 304 height 40
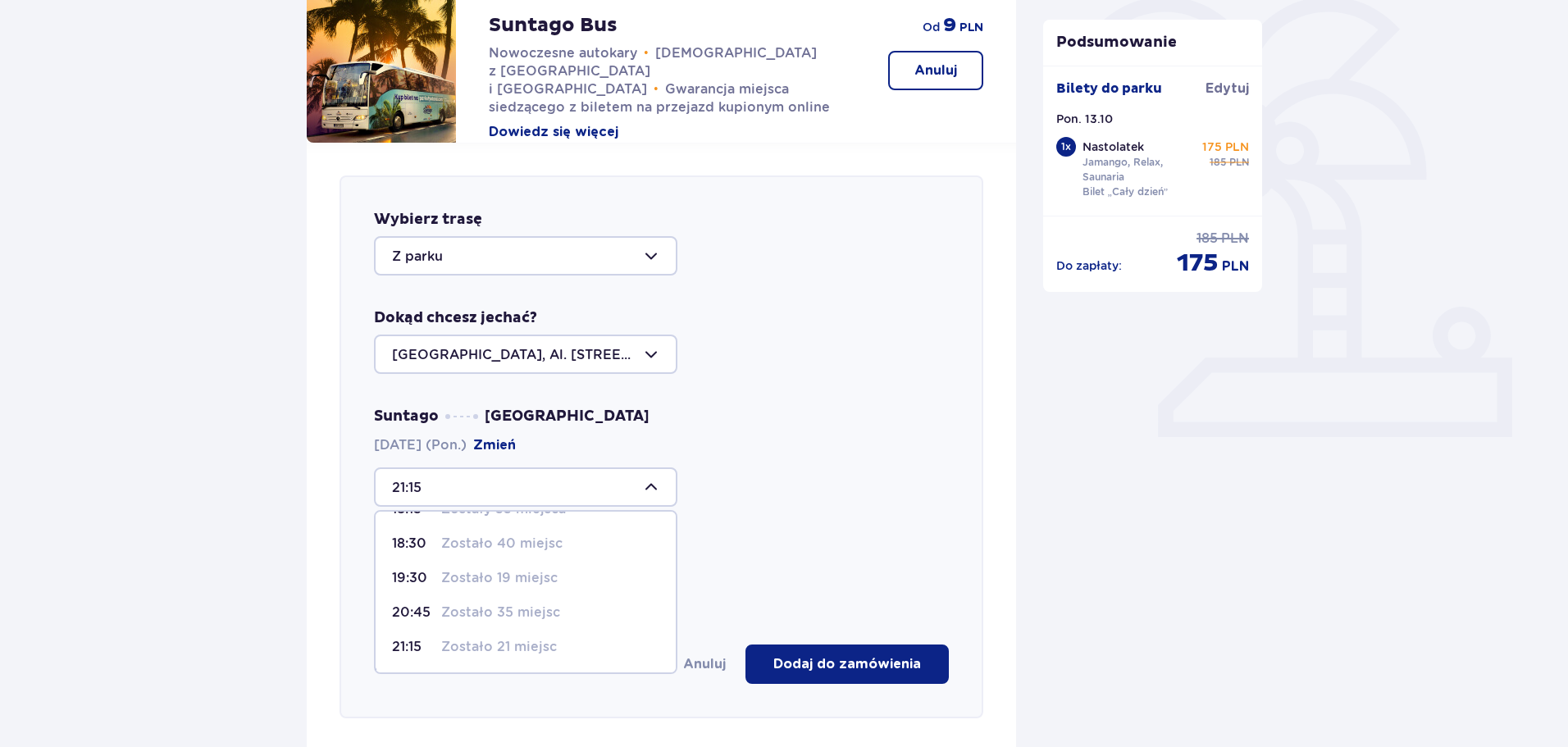
click at [417, 612] on p "20:45" at bounding box center [414, 613] width 43 height 18
click at [587, 492] on div at bounding box center [526, 487] width 304 height 40
click at [401, 647] on p "21:15" at bounding box center [414, 647] width 43 height 18
type input "21:15"
click at [523, 472] on div at bounding box center [526, 487] width 304 height 40
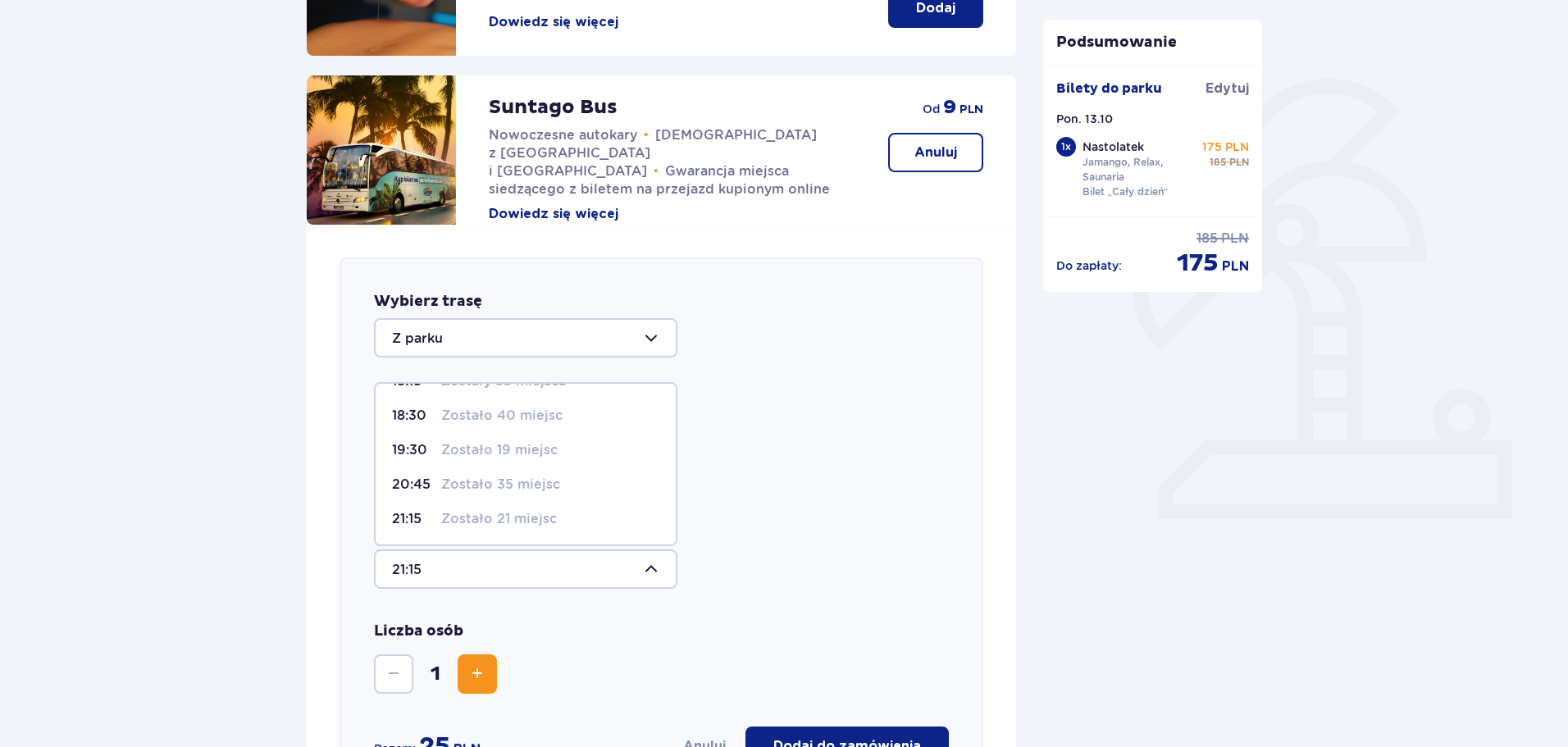
scroll to position [0, 0]
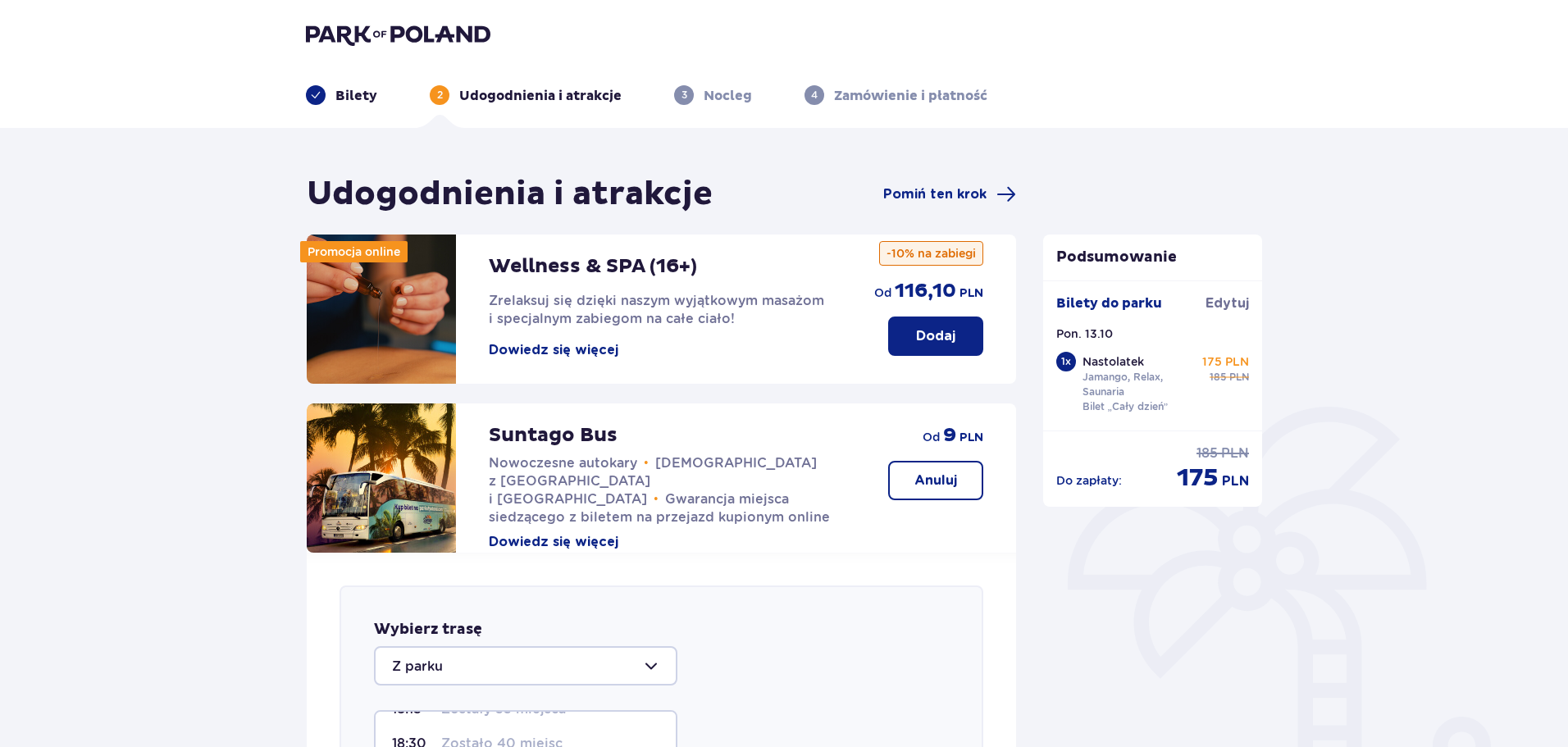
click at [378, 36] on img at bounding box center [398, 34] width 184 height 23
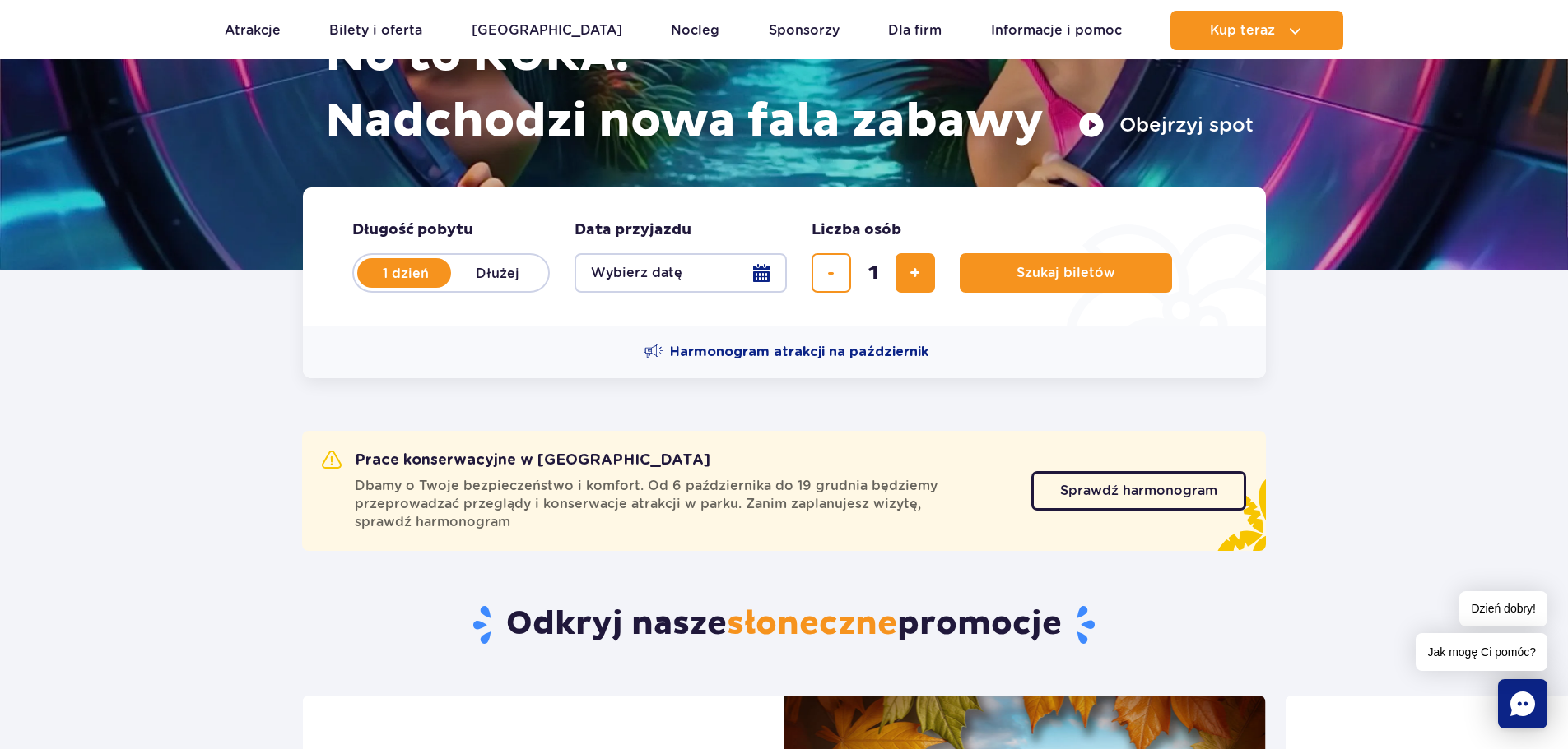
scroll to position [329, 0]
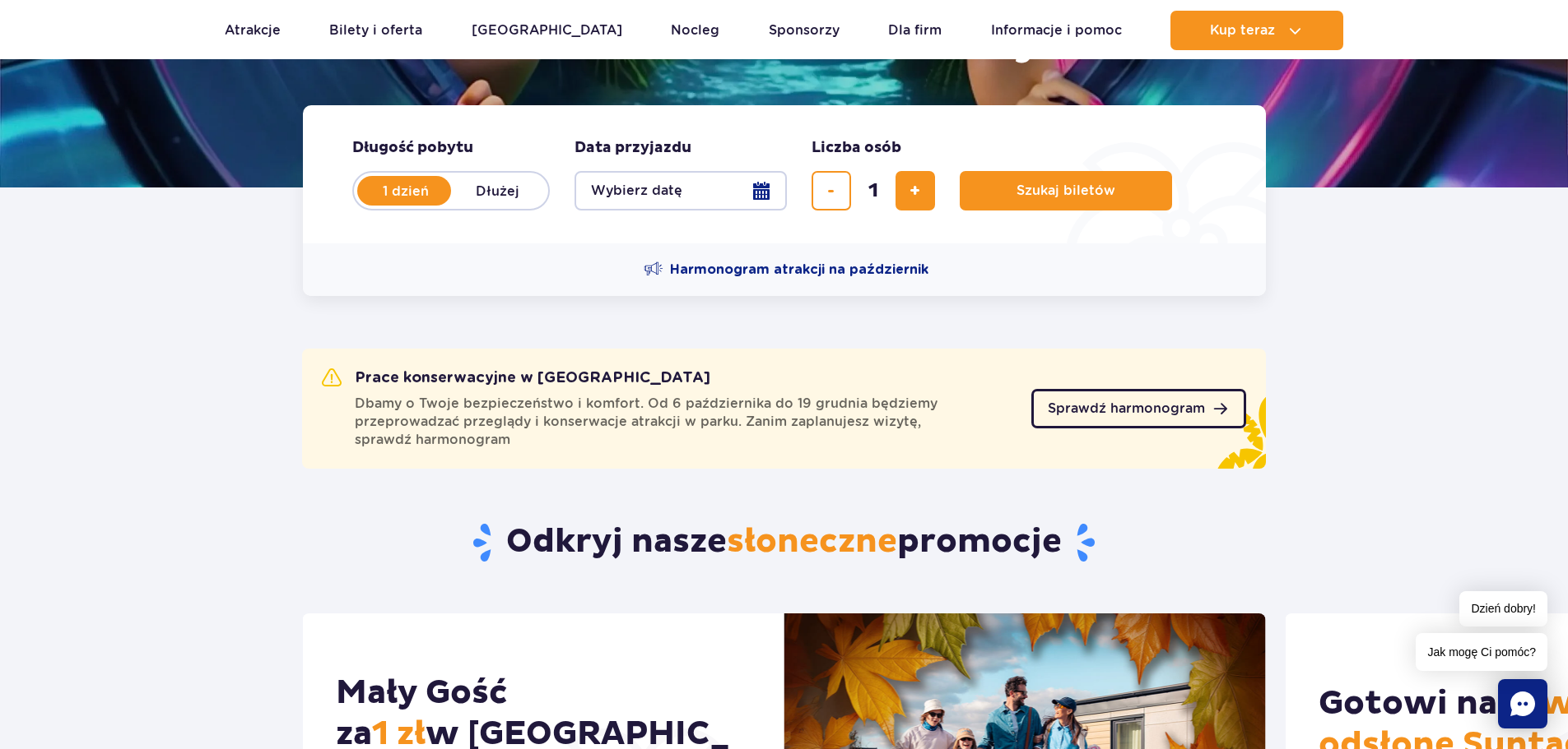
click at [1107, 414] on span "Sprawdź harmonogram" at bounding box center [1127, 408] width 157 height 13
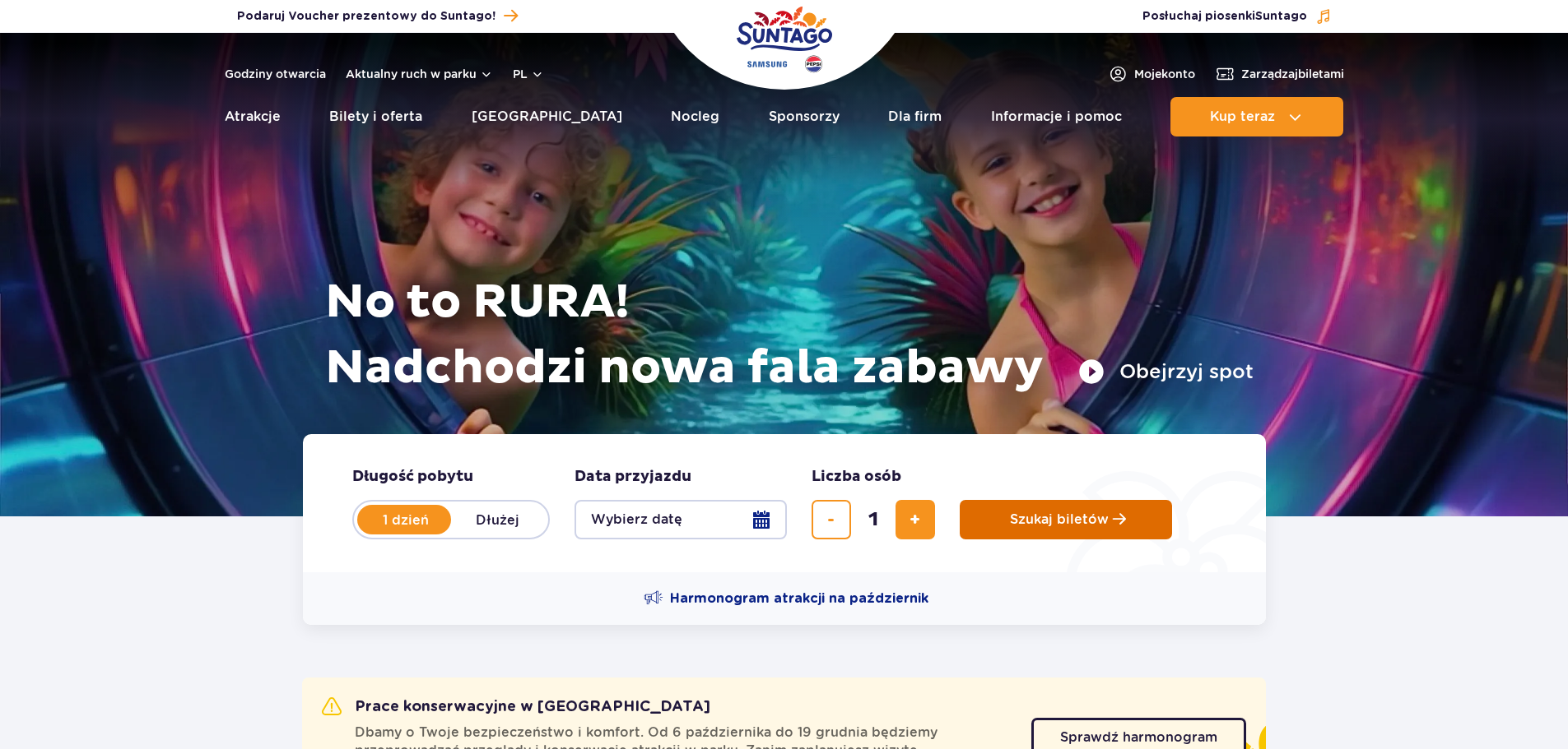
click at [1037, 524] on span "Szukaj biletów" at bounding box center [1059, 519] width 98 height 15
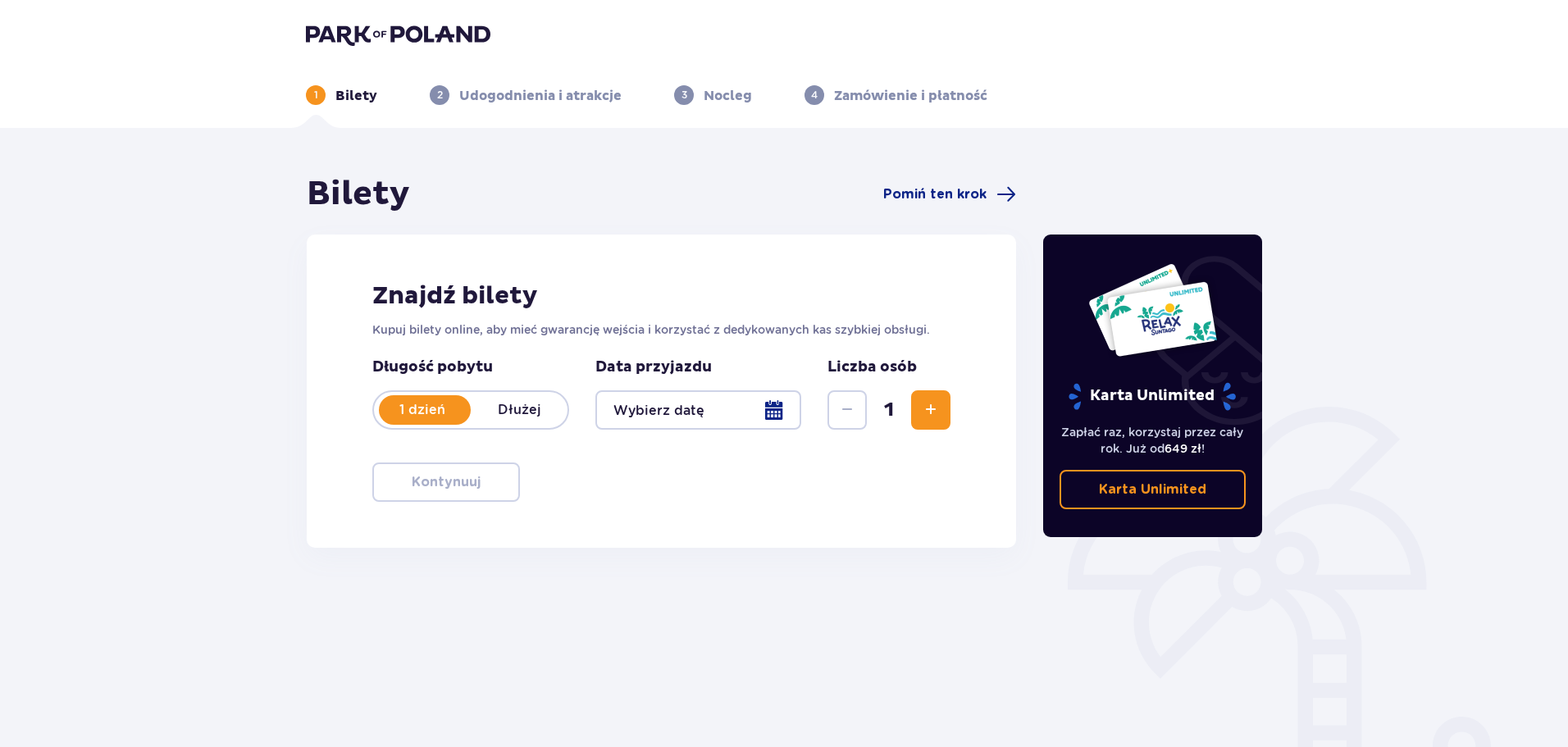
click at [688, 418] on div at bounding box center [698, 411] width 206 height 40
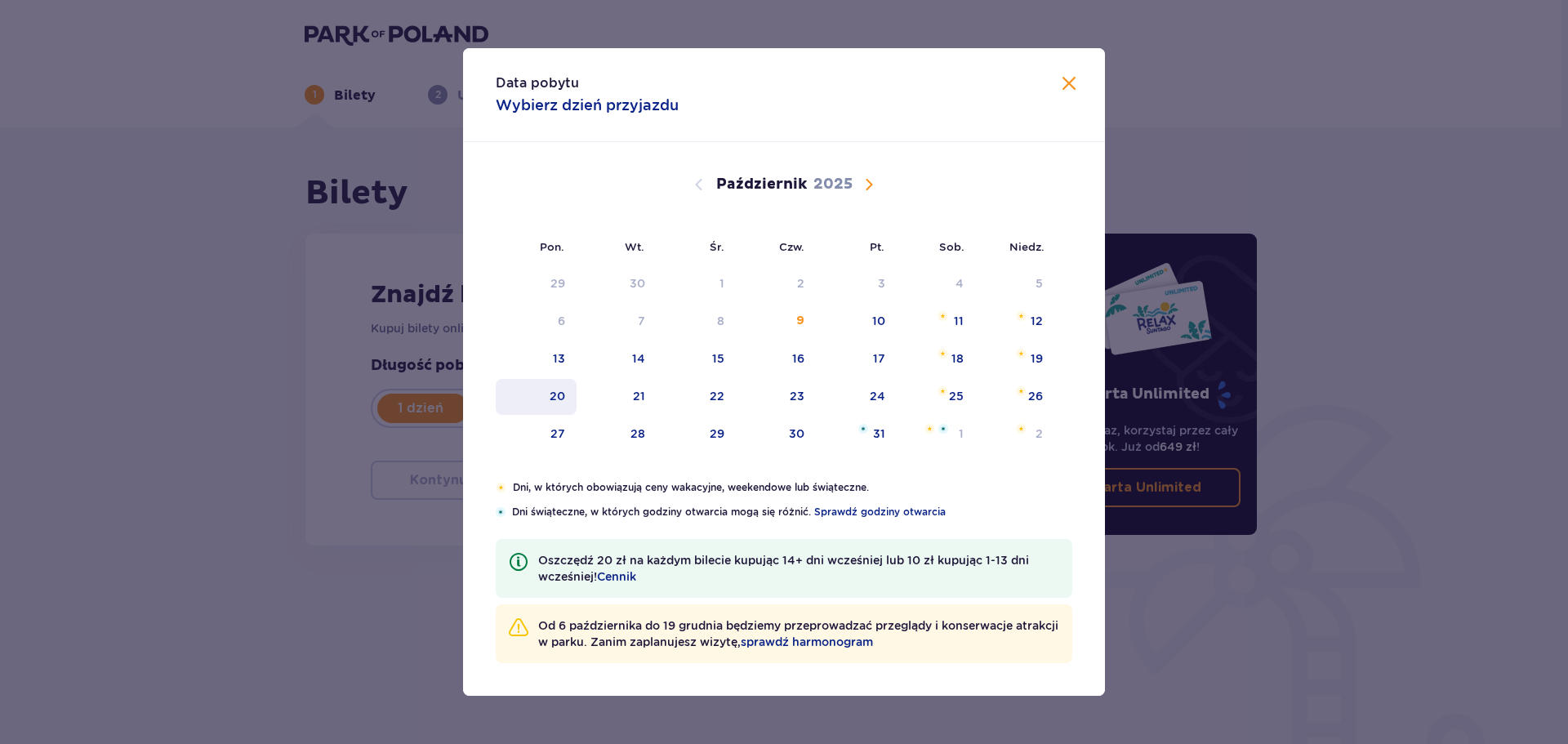
click at [549, 354] on div "13" at bounding box center [536, 359] width 81 height 36
type input "[DATE]"
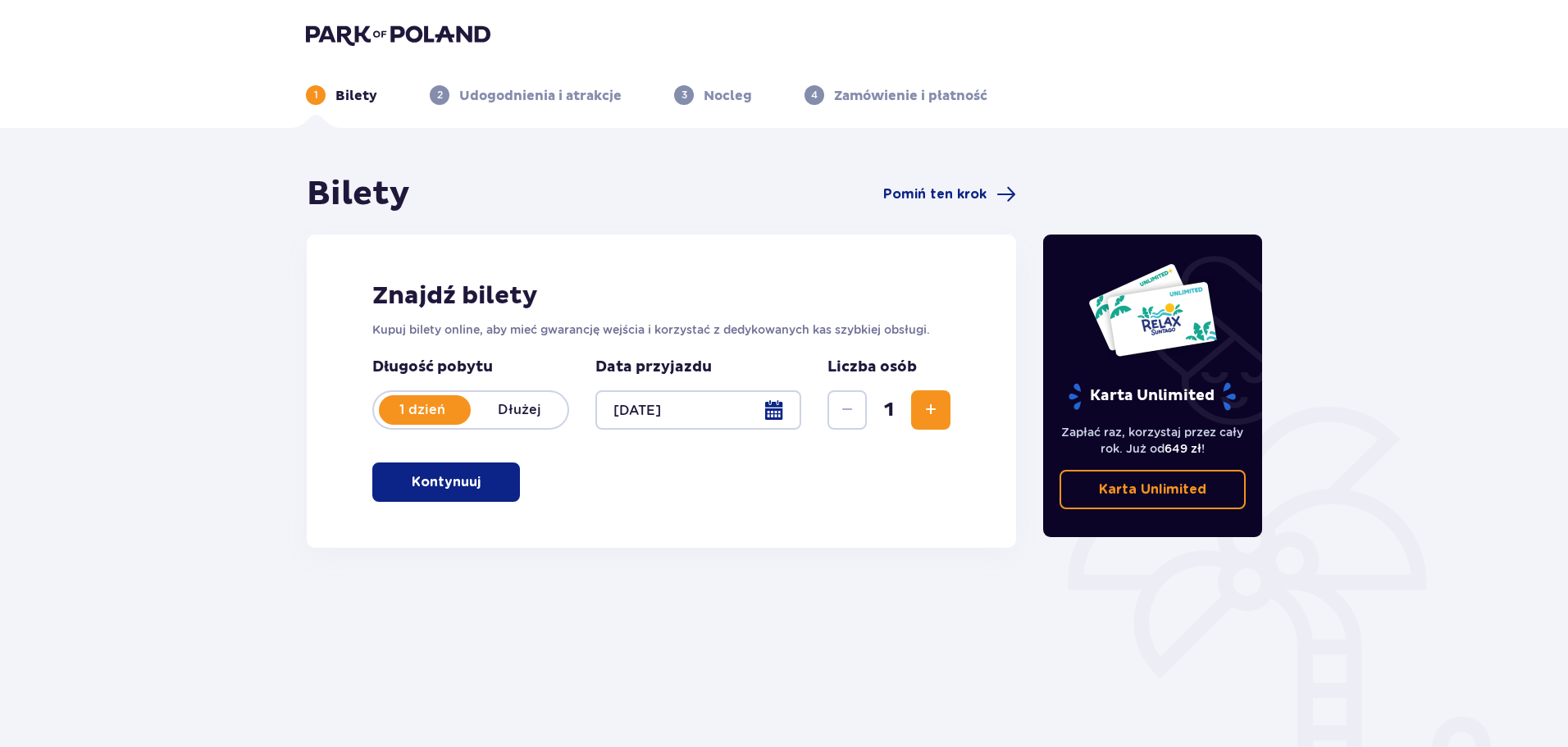
click at [416, 503] on div "Znajdź bilety Kupuj bilety online, aby mieć gwarancję wejścia i korzystać z ded…" at bounding box center [661, 392] width 710 height 313
click at [456, 482] on p "Kontynuuj" at bounding box center [446, 482] width 69 height 18
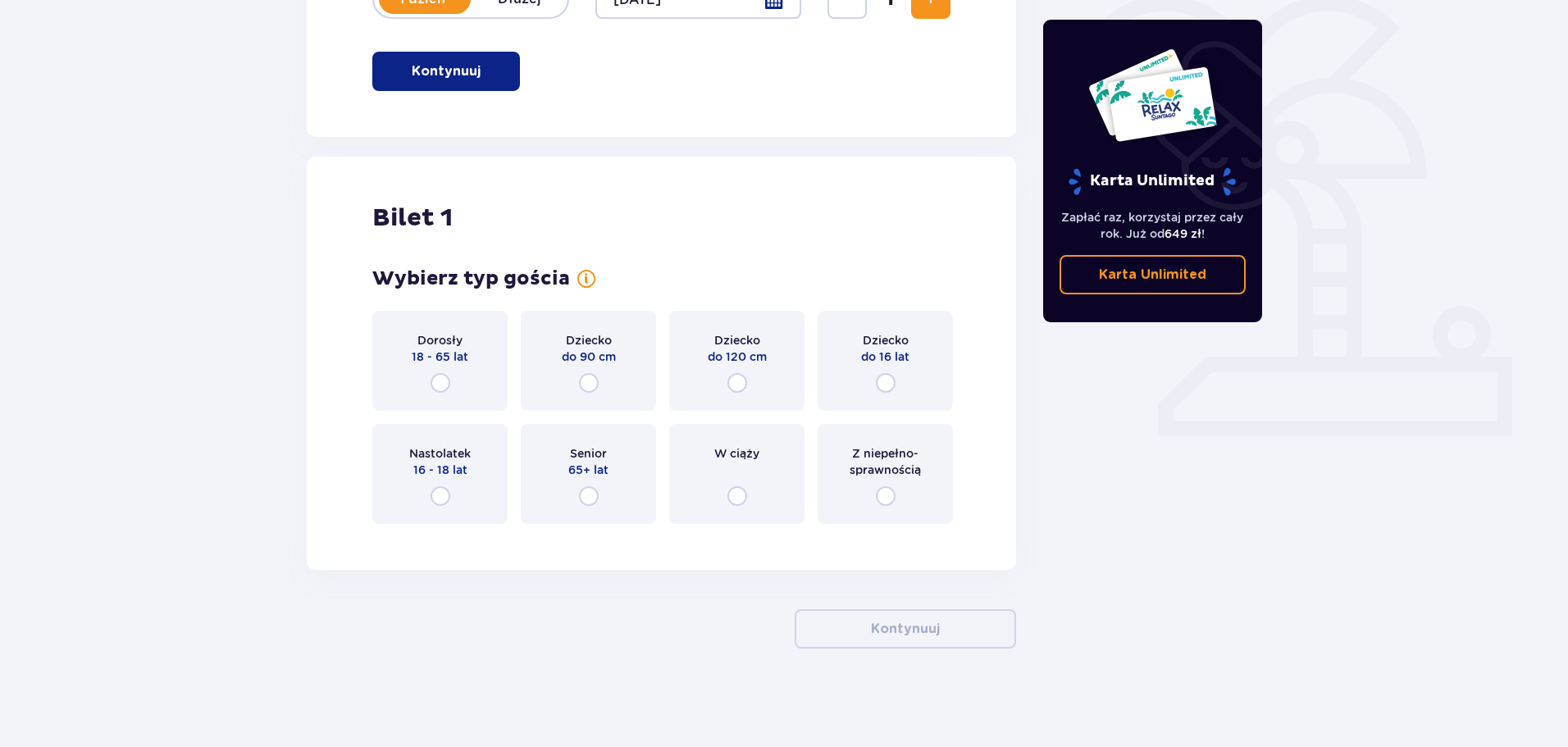
click at [448, 487] on input "radio" at bounding box center [440, 496] width 20 height 20
radio input "true"
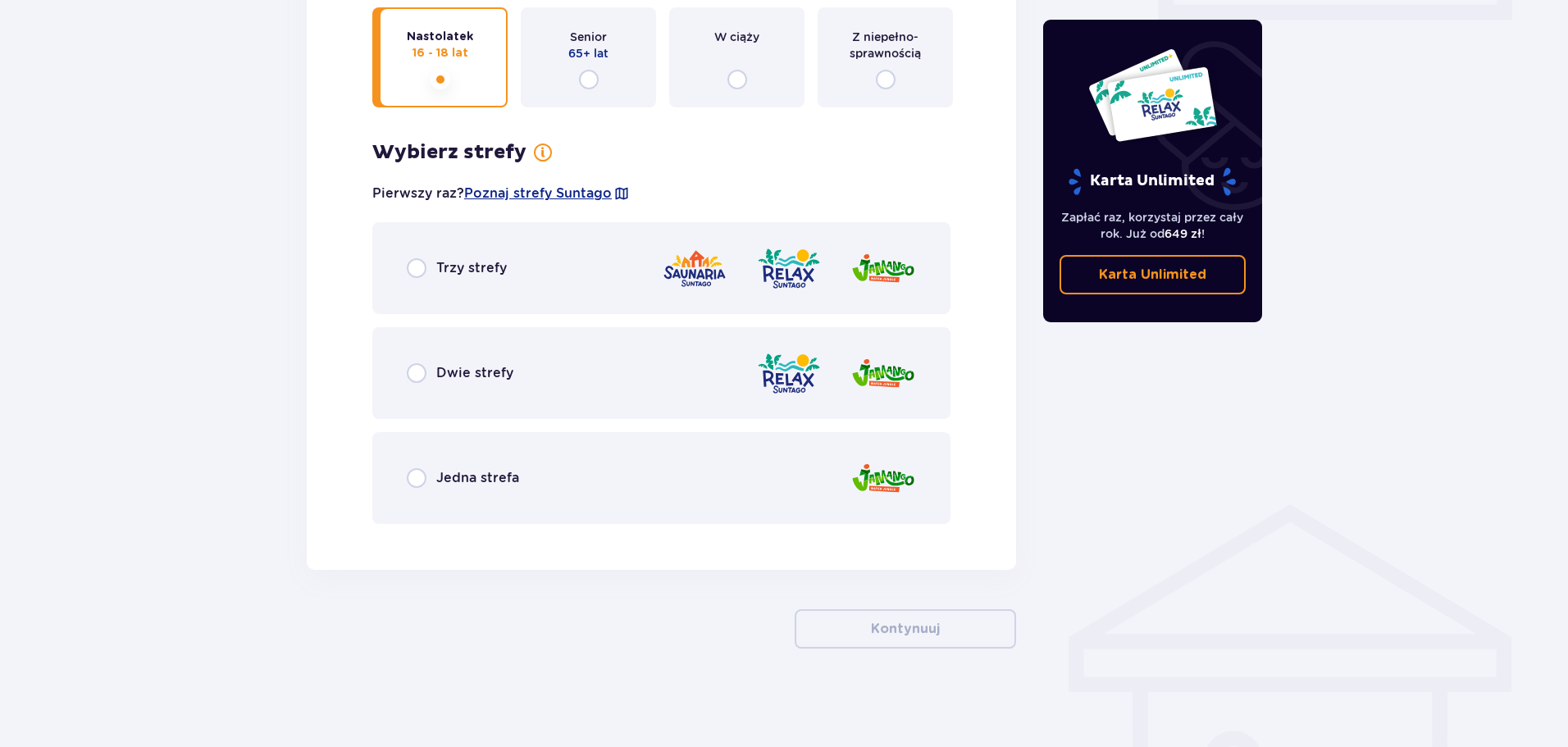
click at [431, 273] on div "Trzy strefy" at bounding box center [457, 268] width 100 height 20
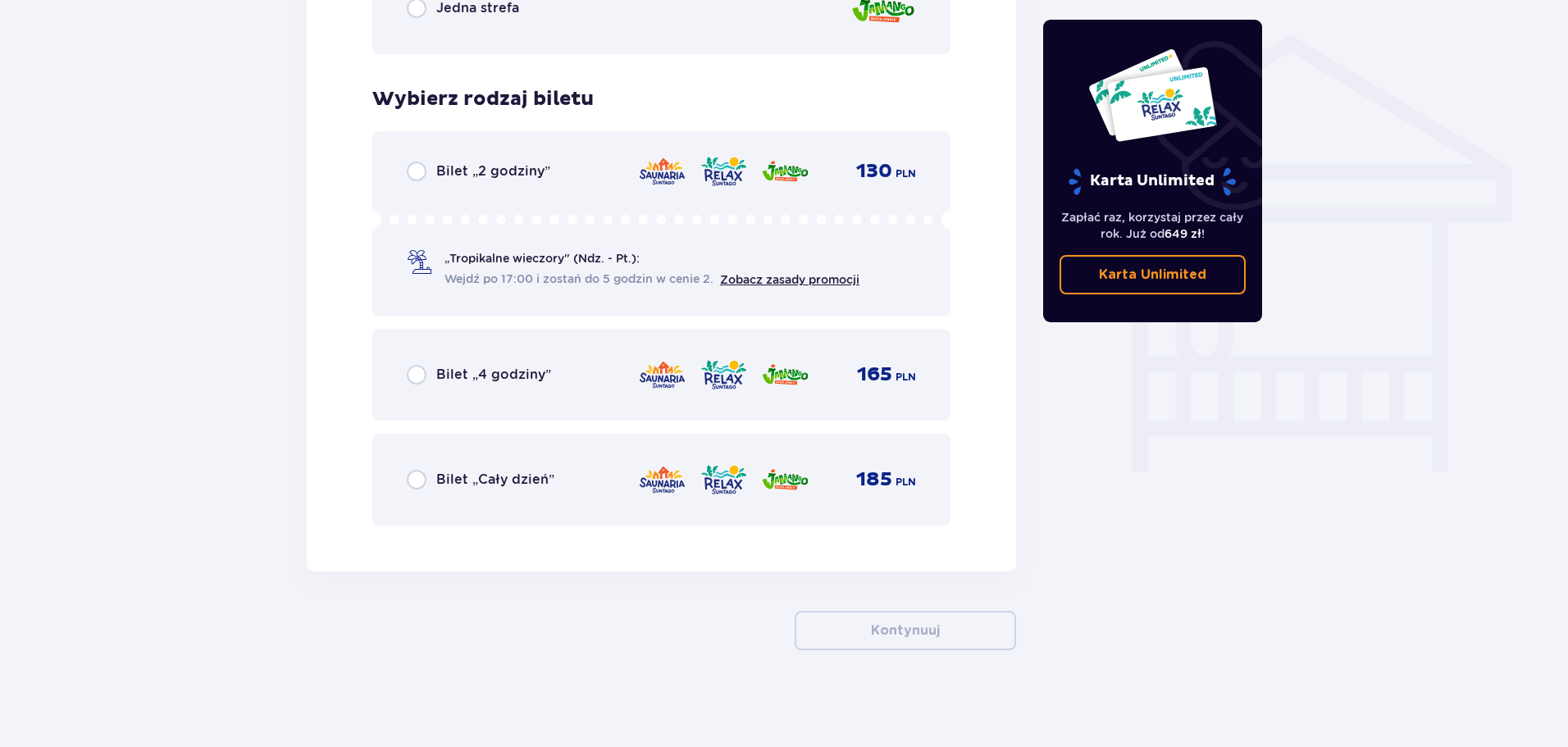
scroll to position [1300, 0]
click at [425, 474] on input "radio" at bounding box center [416, 478] width 20 height 20
radio input "true"
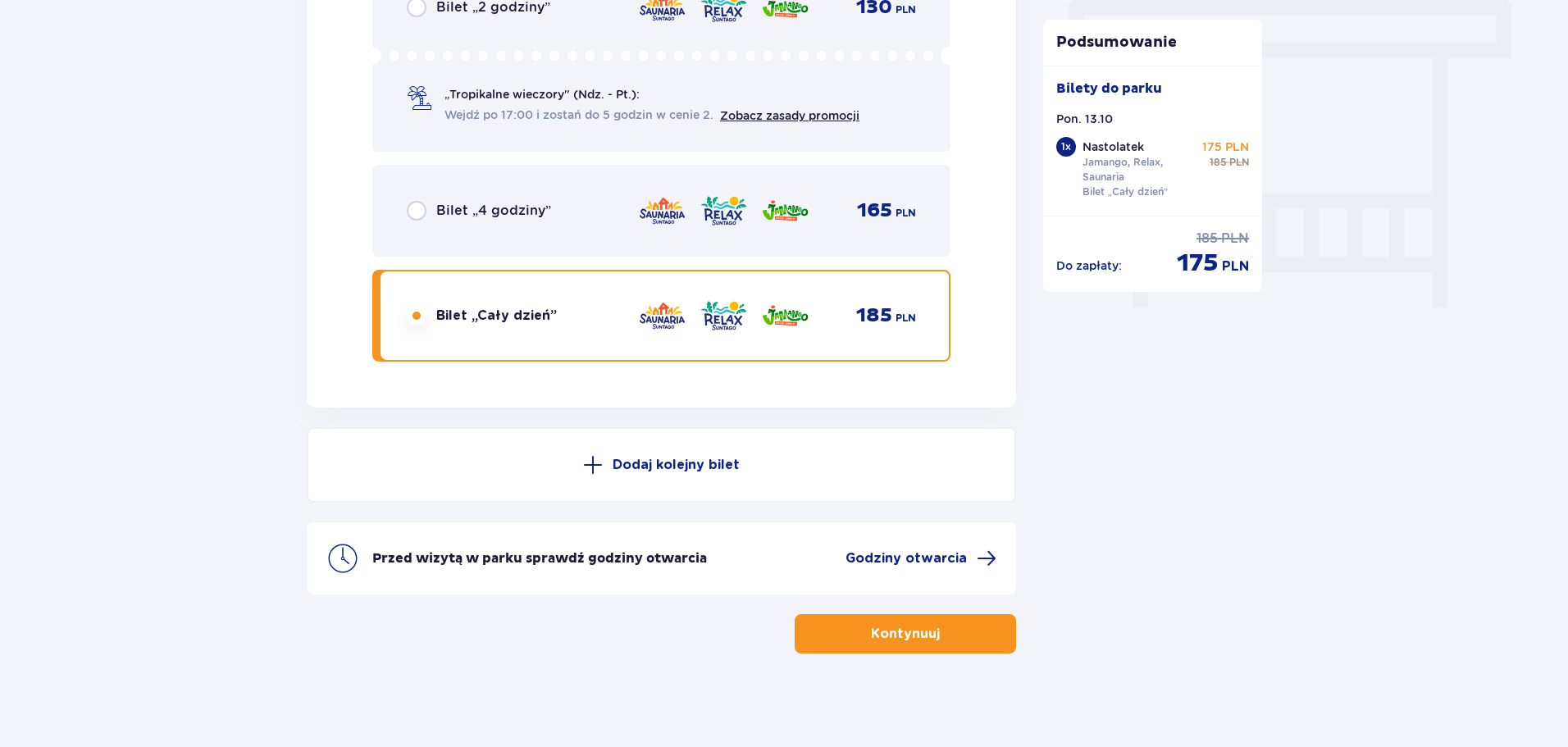
scroll to position [1466, 0]
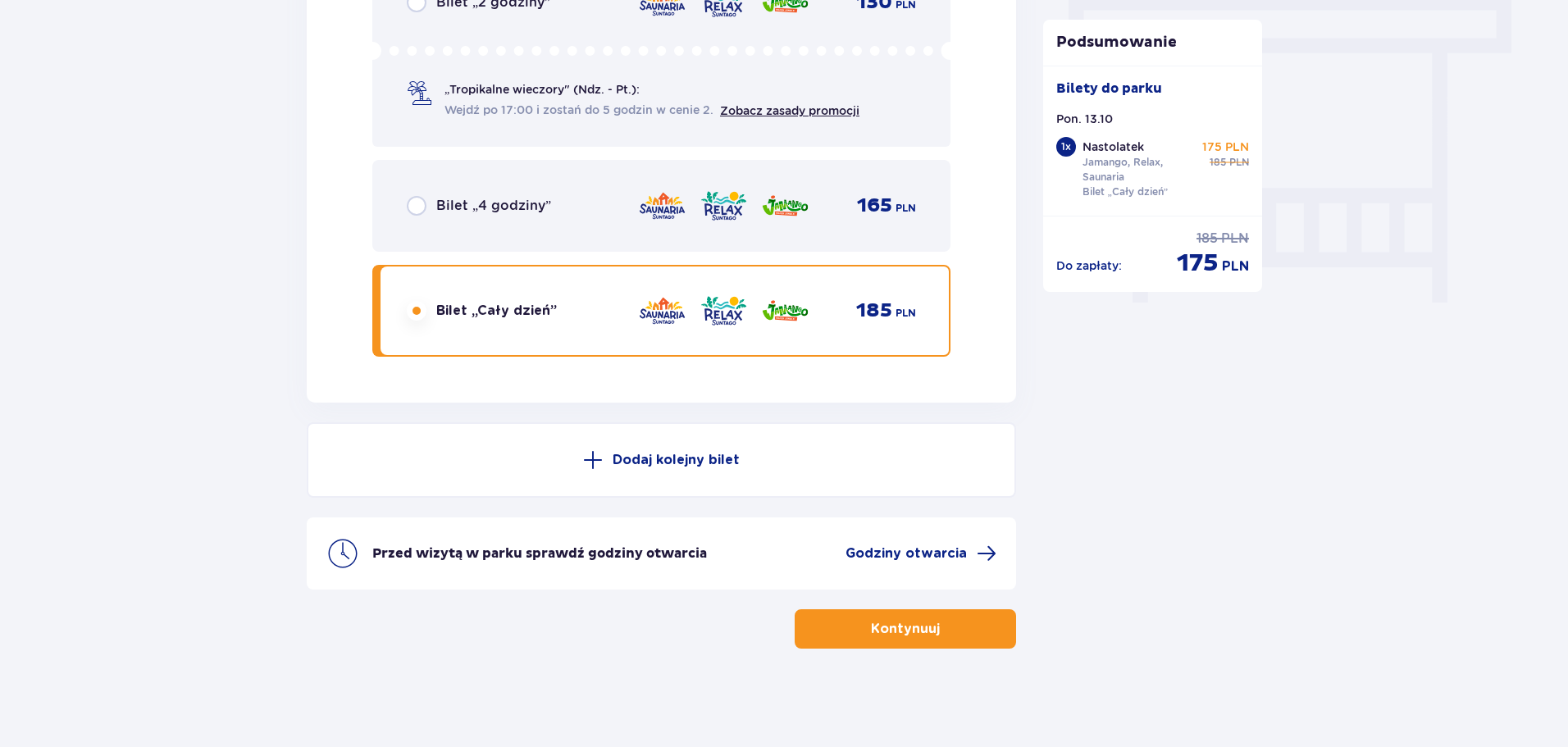
click at [917, 642] on button "Kontynuuj" at bounding box center [905, 629] width 221 height 40
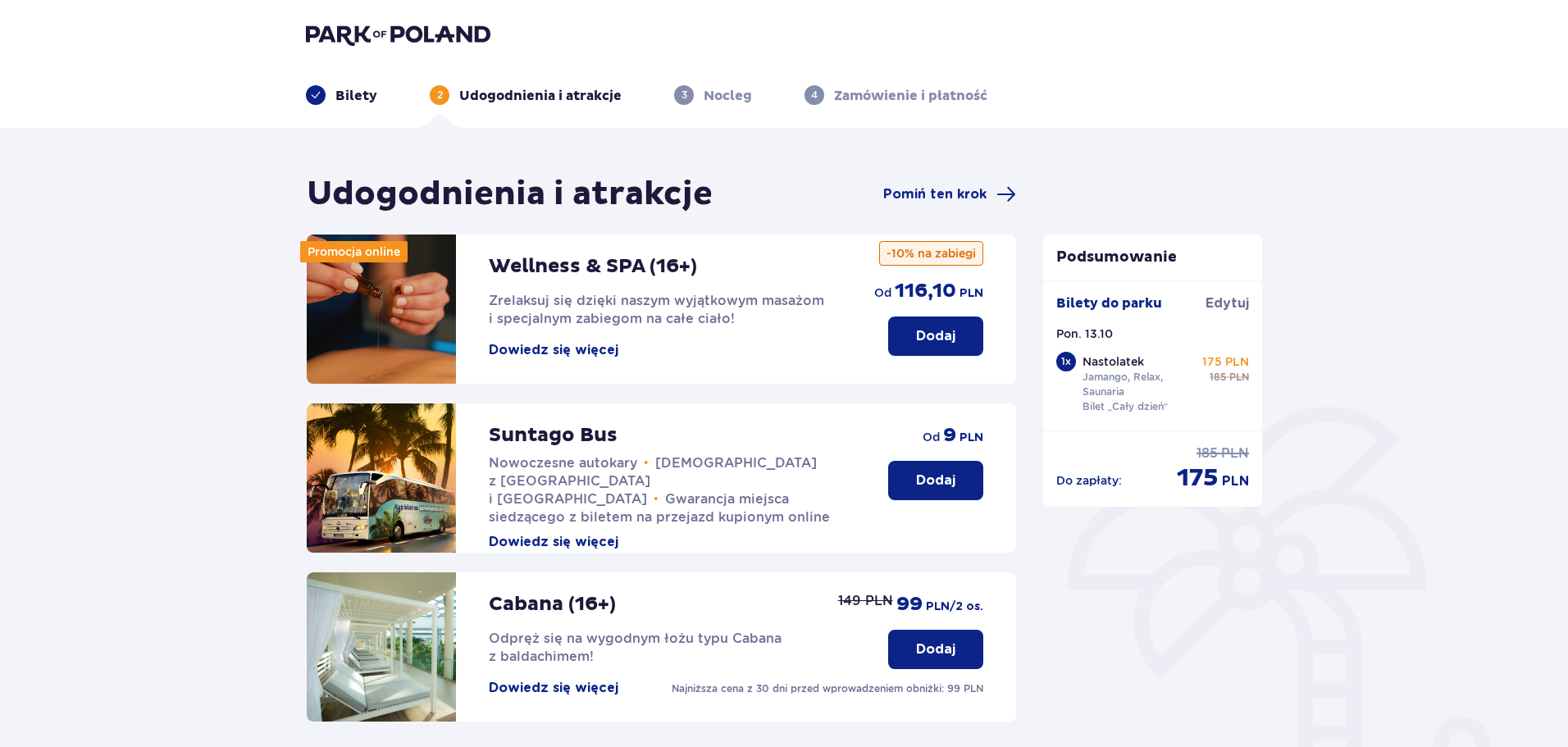
click at [944, 473] on p "Dodaj" at bounding box center [936, 480] width 40 height 18
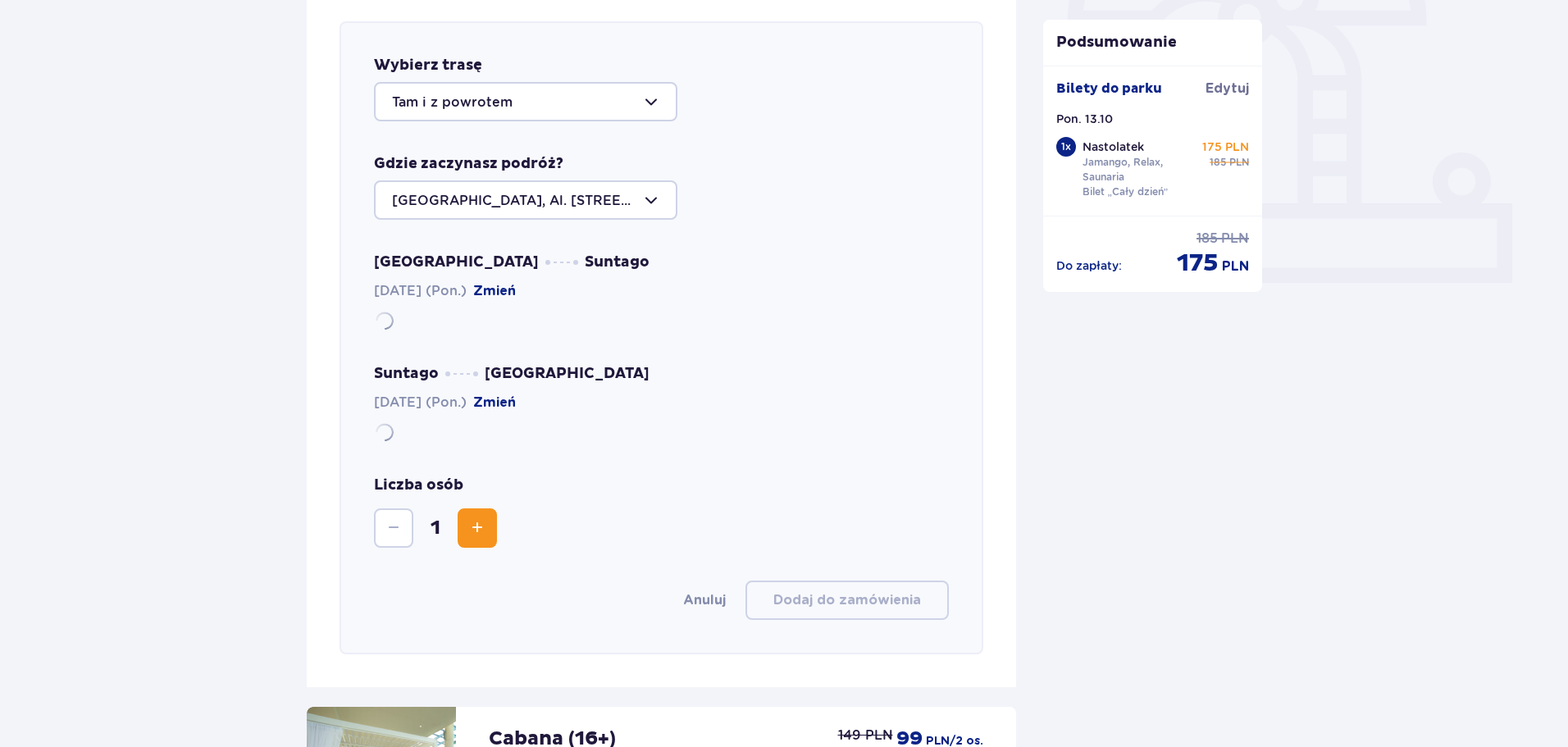
scroll to position [566, 0]
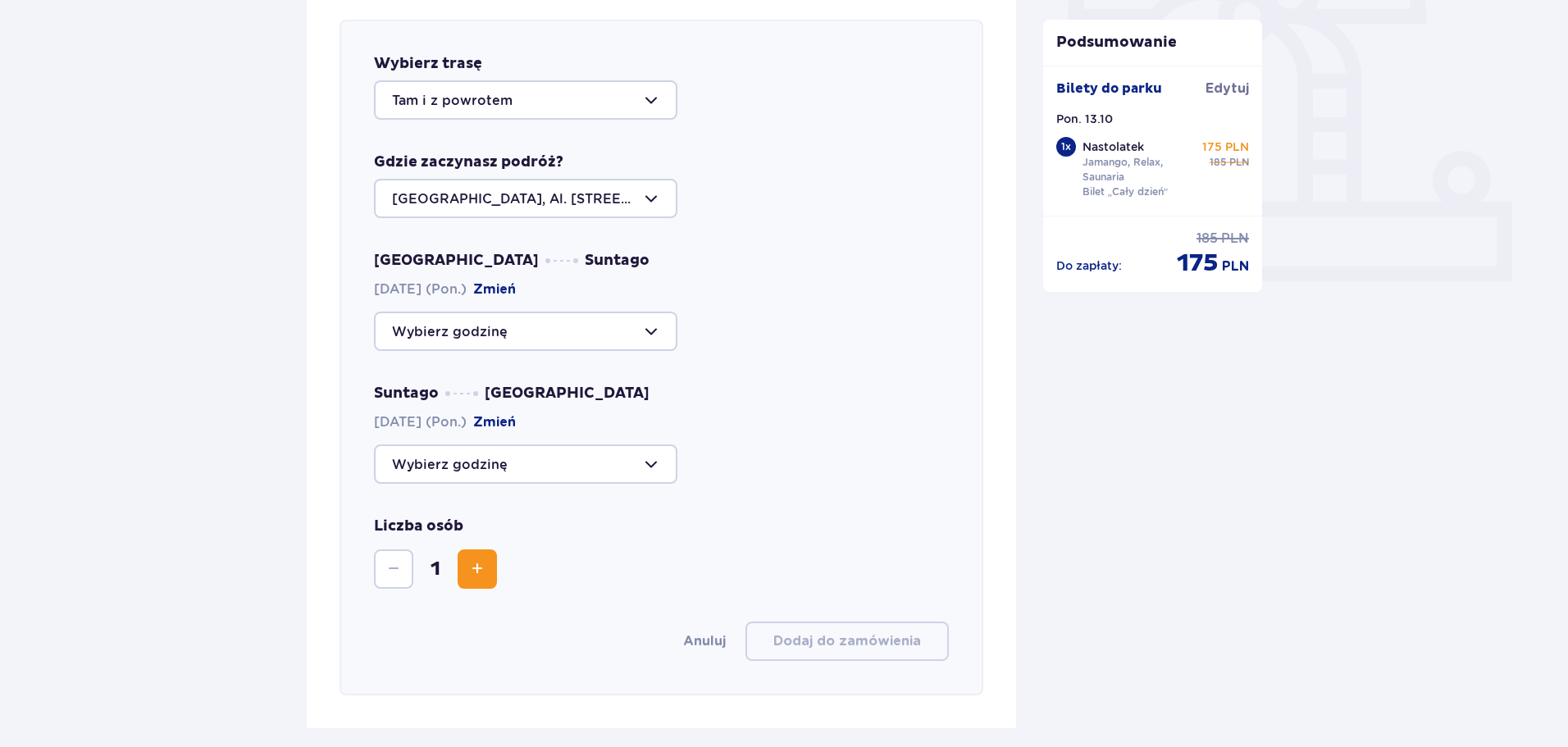
click at [512, 330] on div at bounding box center [526, 331] width 304 height 40
click at [566, 106] on div at bounding box center [526, 100] width 304 height 40
click at [424, 222] on p "Z parku" at bounding box center [417, 219] width 51 height 18
type input "Z parku"
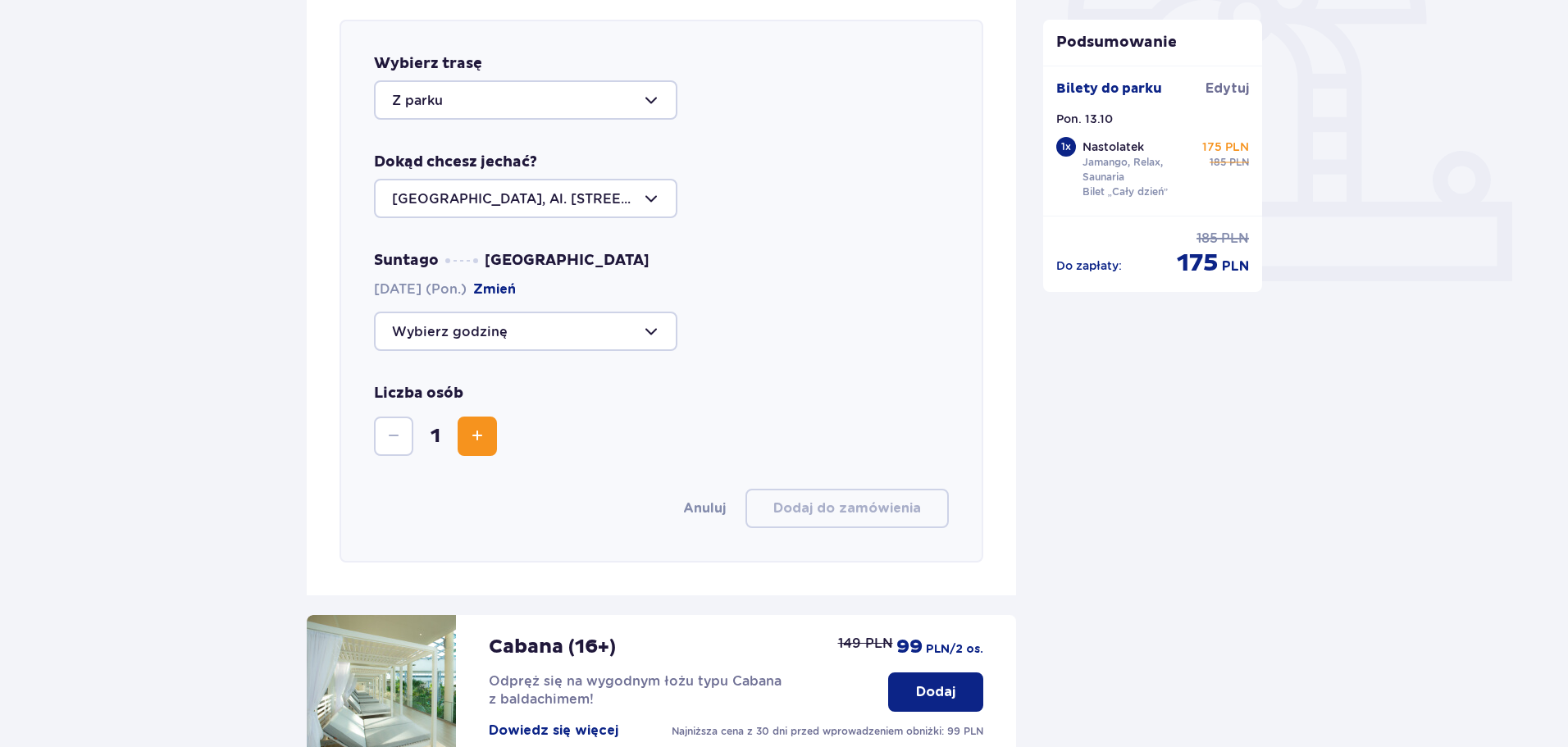
click at [551, 192] on div at bounding box center [526, 199] width 304 height 40
click at [452, 357] on div "Wybierz trasę Z [GEOGRAPHIC_DATA] chcesz jechać? [GEOGRAPHIC_DATA], Al. [STREET…" at bounding box center [661, 291] width 643 height 543
click at [480, 336] on div at bounding box center [526, 331] width 304 height 40
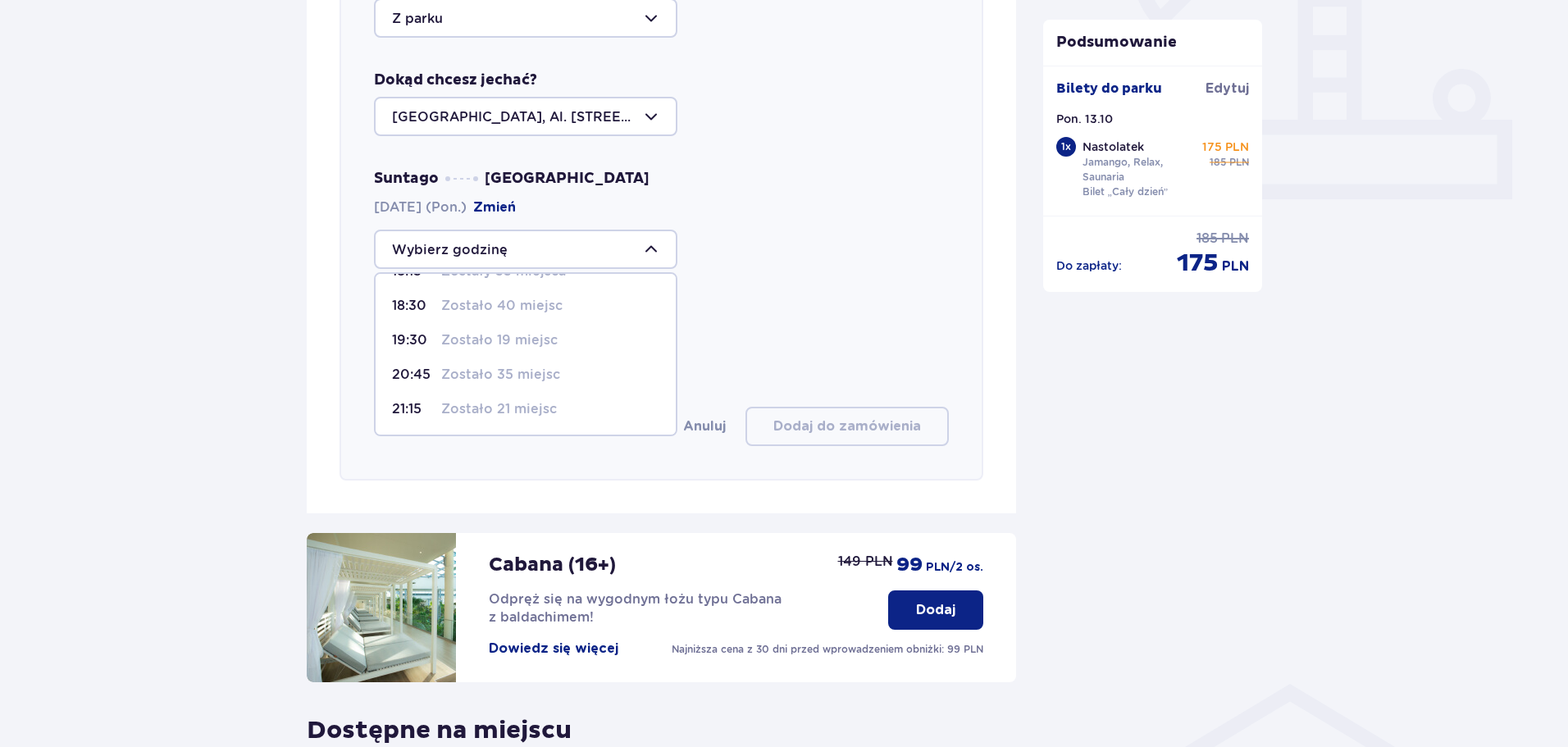
scroll to position [730, 0]
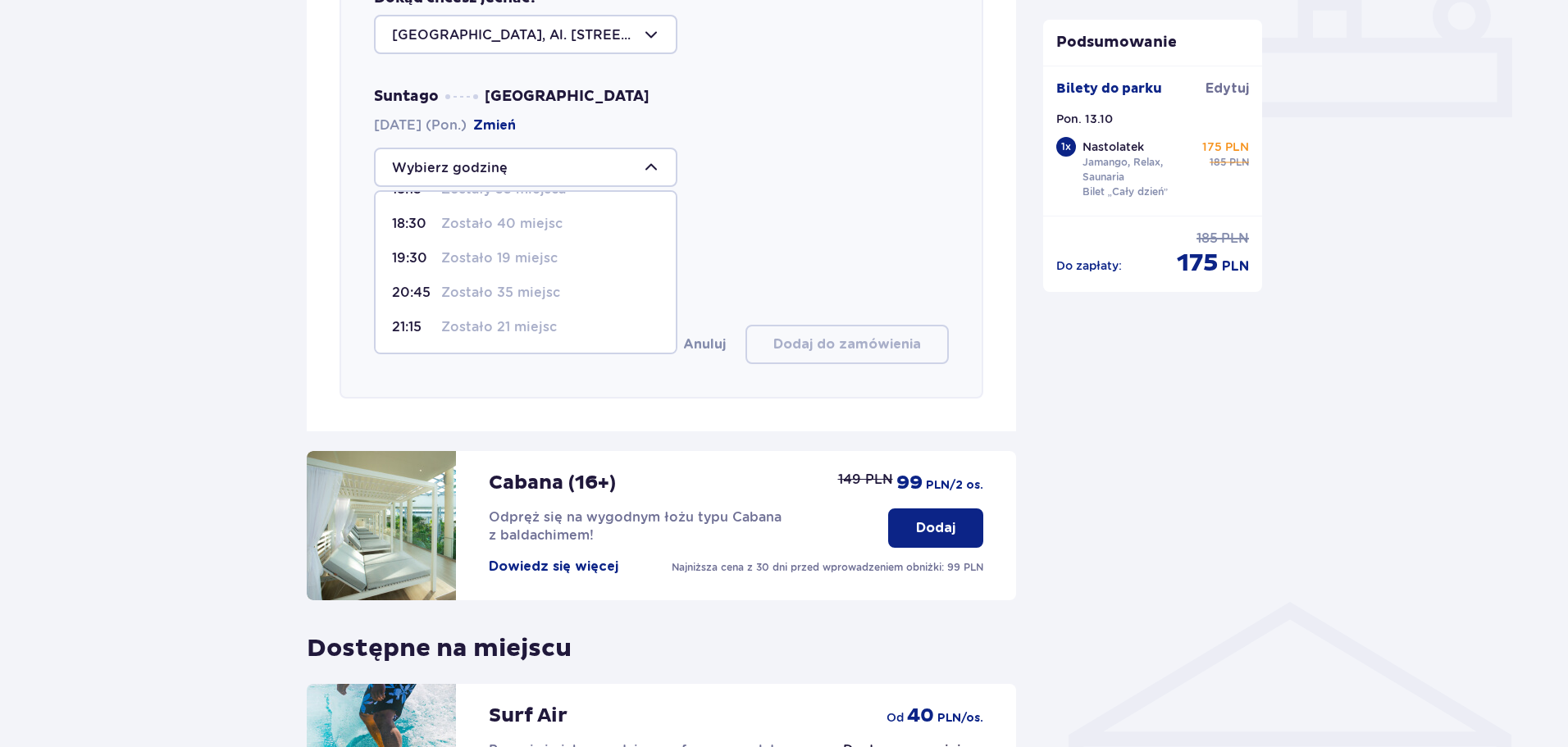
click at [456, 320] on p "Zostało 21 miejsc" at bounding box center [499, 327] width 115 height 18
type input "21:15"
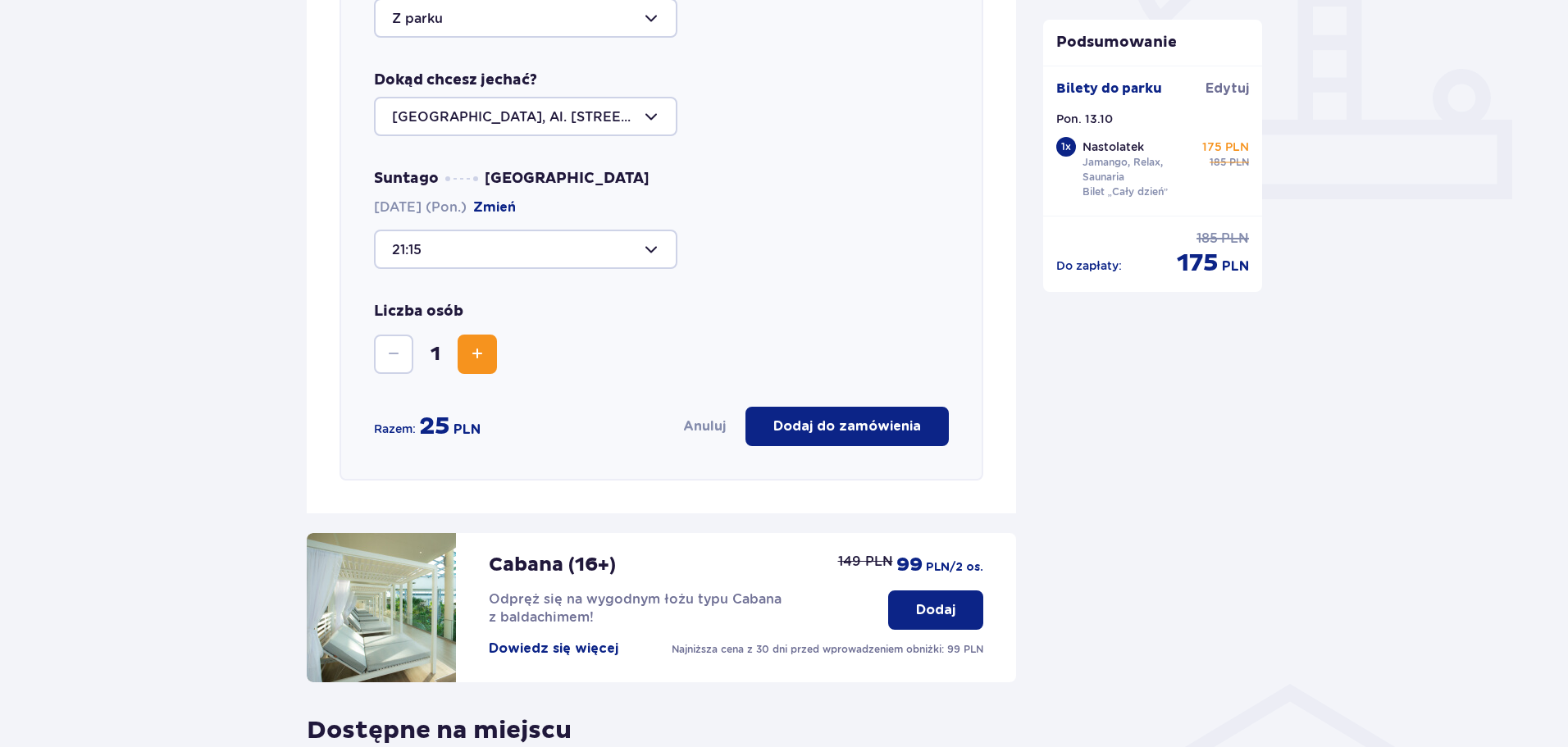
scroll to position [320, 0]
